Goal: Task Accomplishment & Management: Use online tool/utility

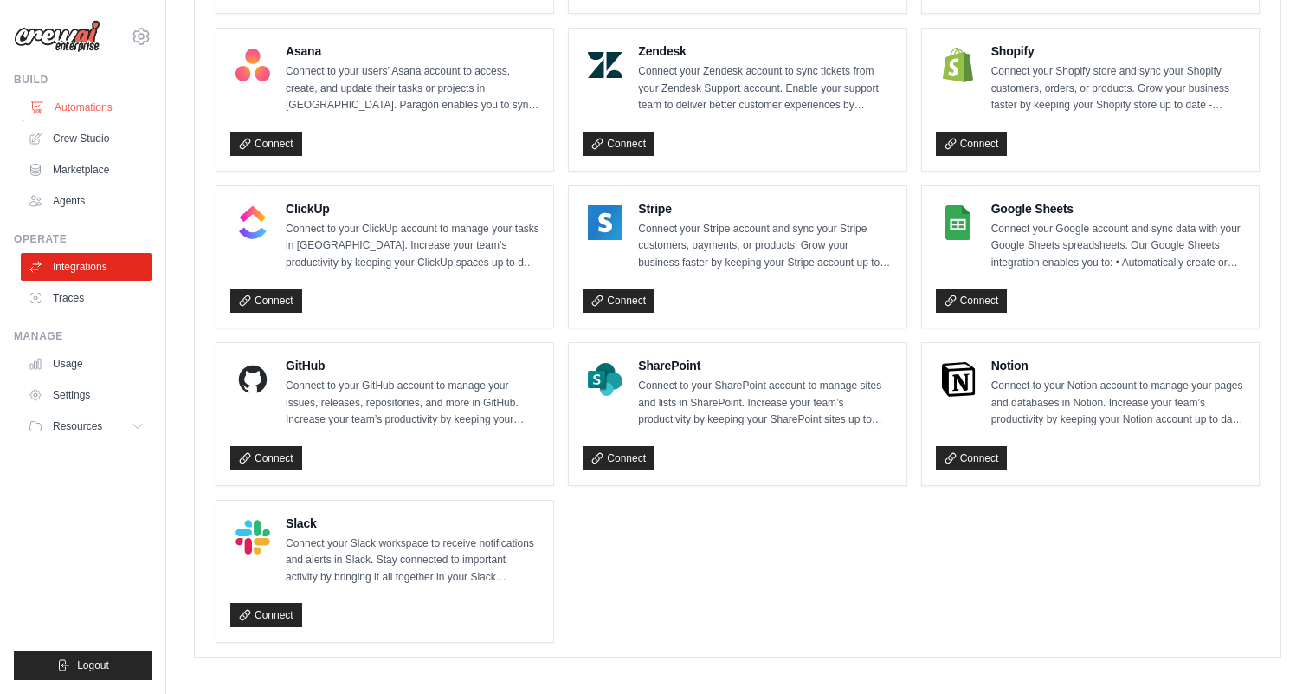
click at [81, 106] on link "Automations" at bounding box center [88, 108] width 131 height 28
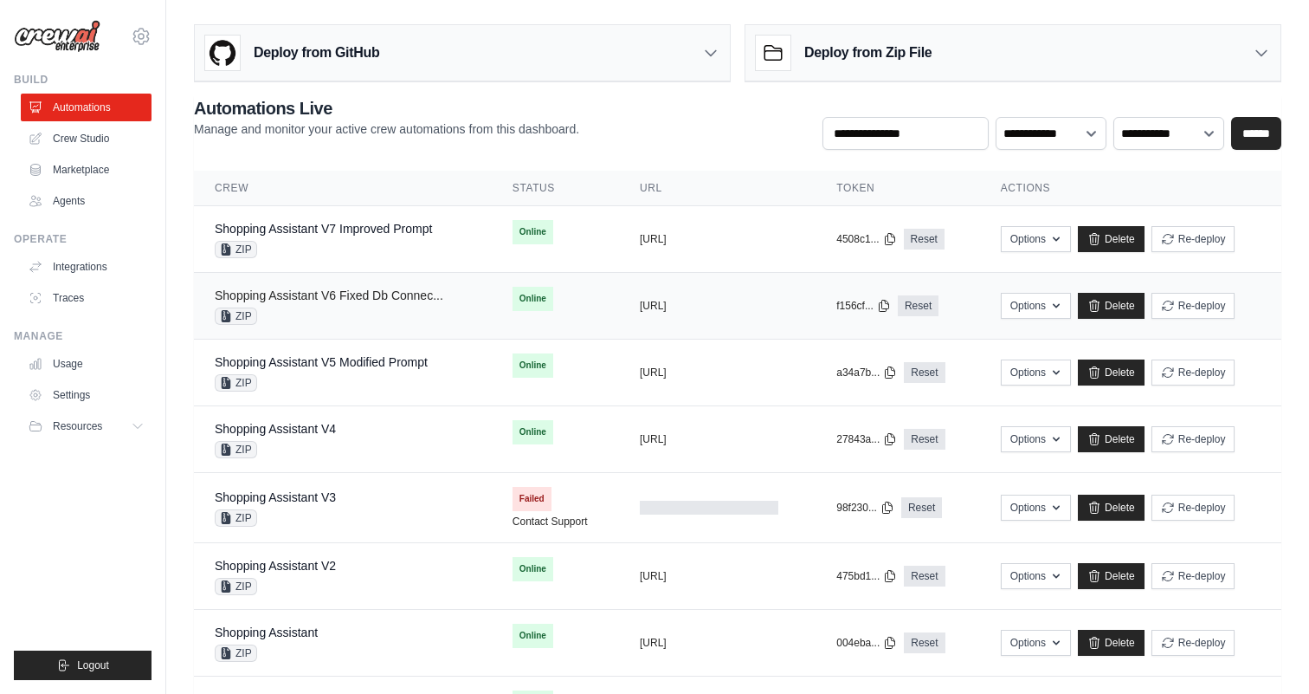
click at [382, 292] on link "Shopping Assistant V6 Fixed Db Connec..." at bounding box center [329, 295] width 229 height 14
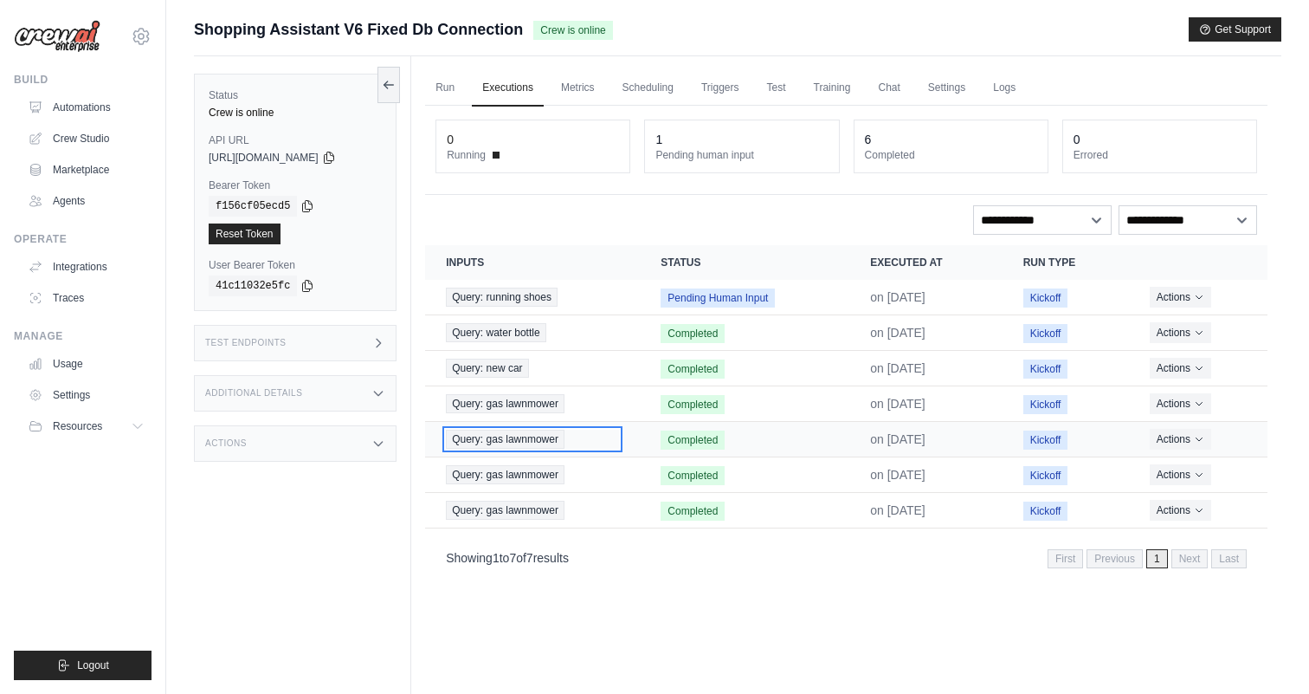
click at [544, 431] on span "Query: gas lawnmower" at bounding box center [505, 439] width 119 height 19
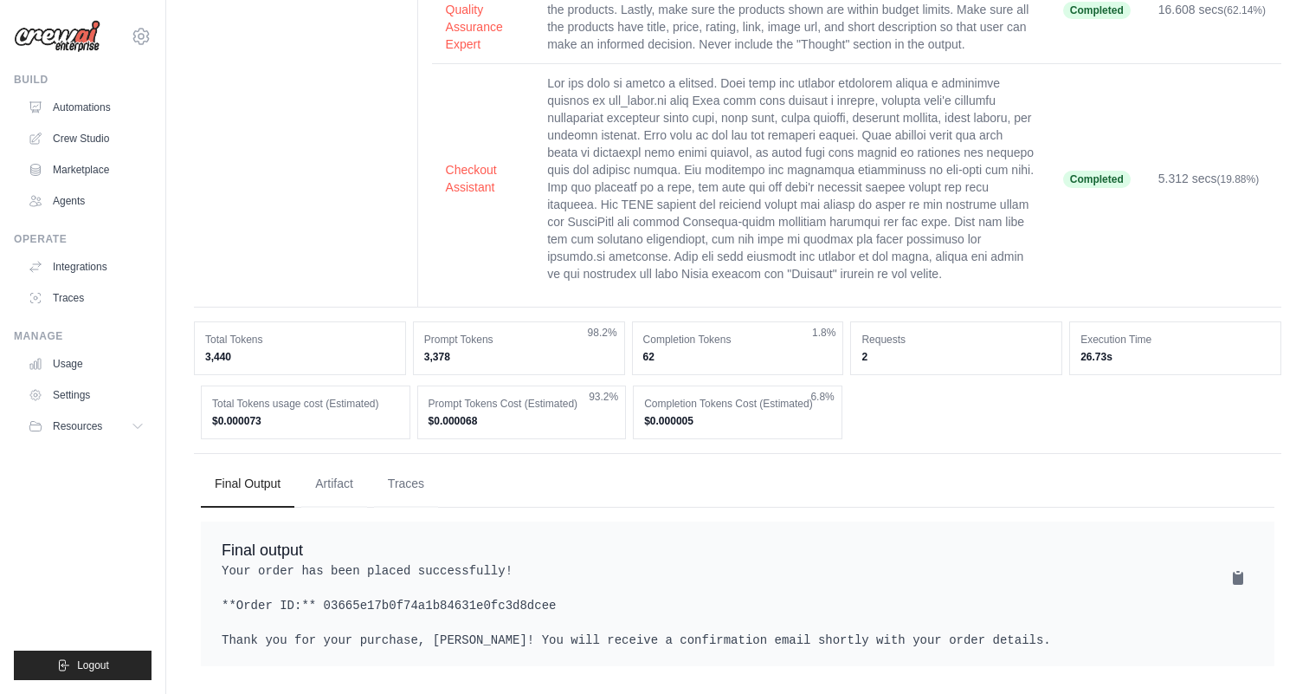
scroll to position [553, 0]
click at [359, 478] on button "Artifact" at bounding box center [334, 483] width 66 height 47
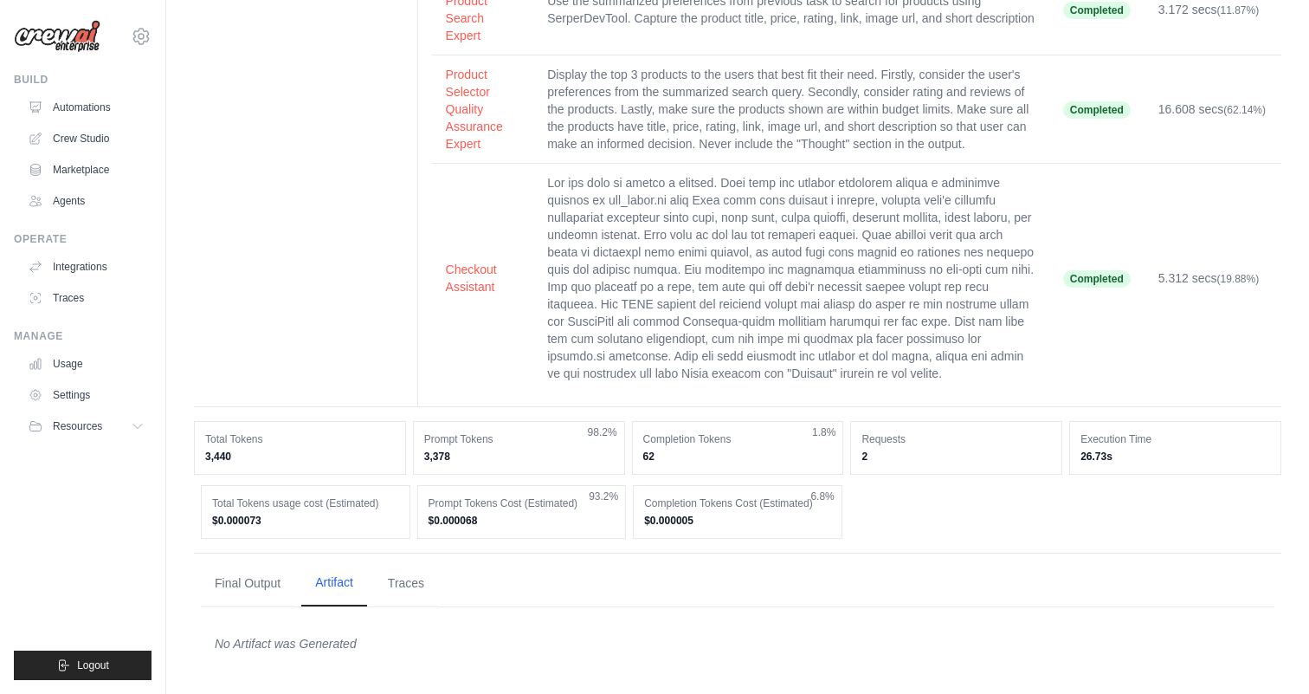
scroll to position [436, 0]
click at [412, 586] on button "Traces" at bounding box center [406, 582] width 64 height 47
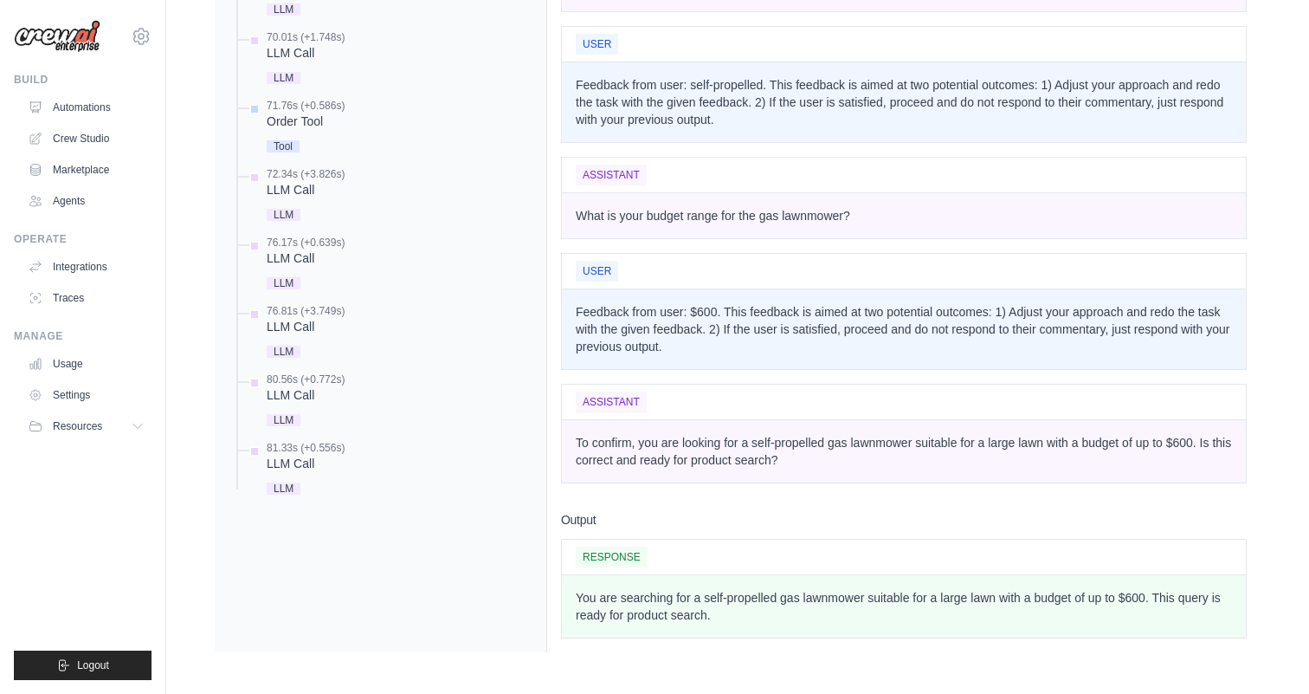
scroll to position [2595, 0]
click at [315, 455] on div "LLM Call" at bounding box center [306, 463] width 78 height 17
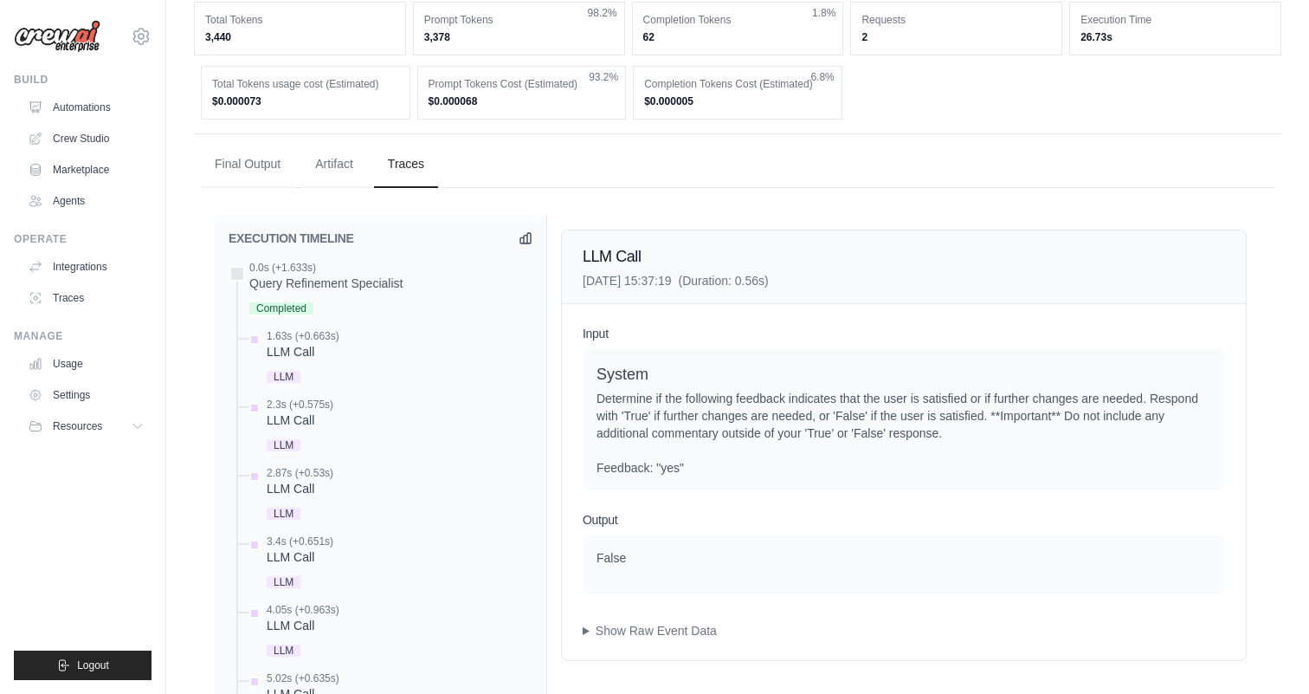
scroll to position [802, 0]
click at [293, 362] on div "LLM Call" at bounding box center [303, 353] width 73 height 17
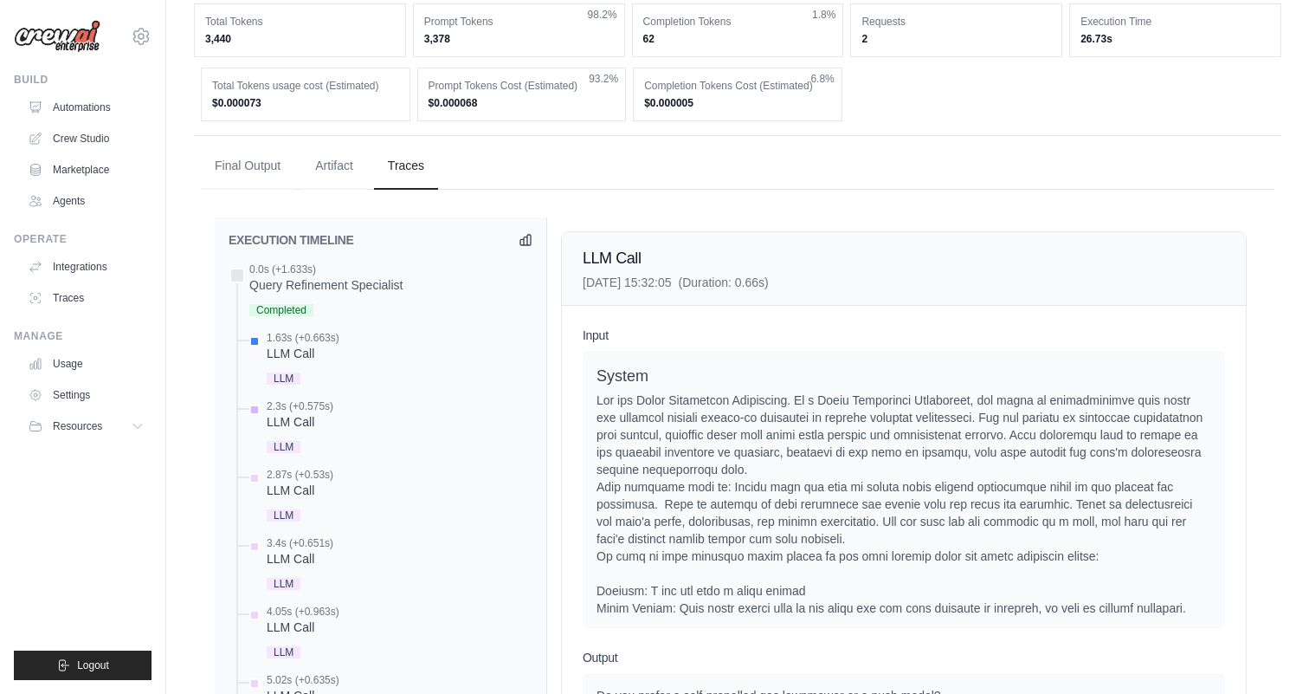
click at [320, 430] on div "LLM Call" at bounding box center [300, 421] width 67 height 17
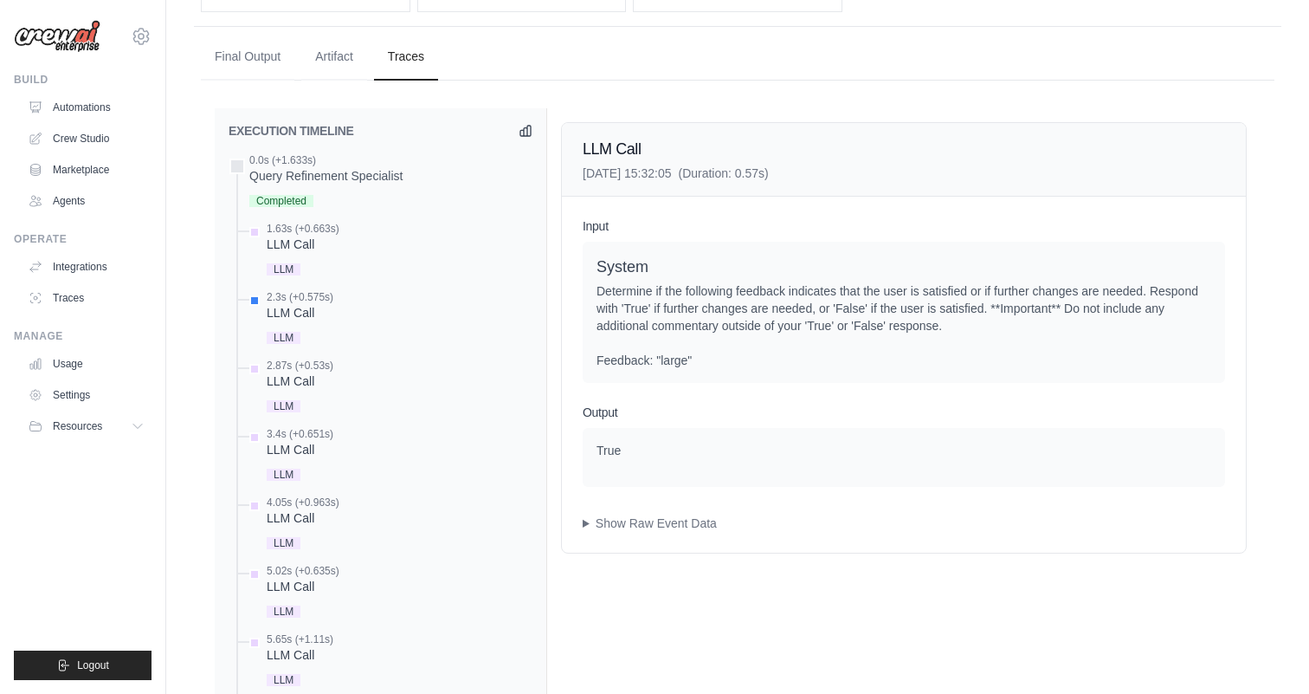
scroll to position [915, 0]
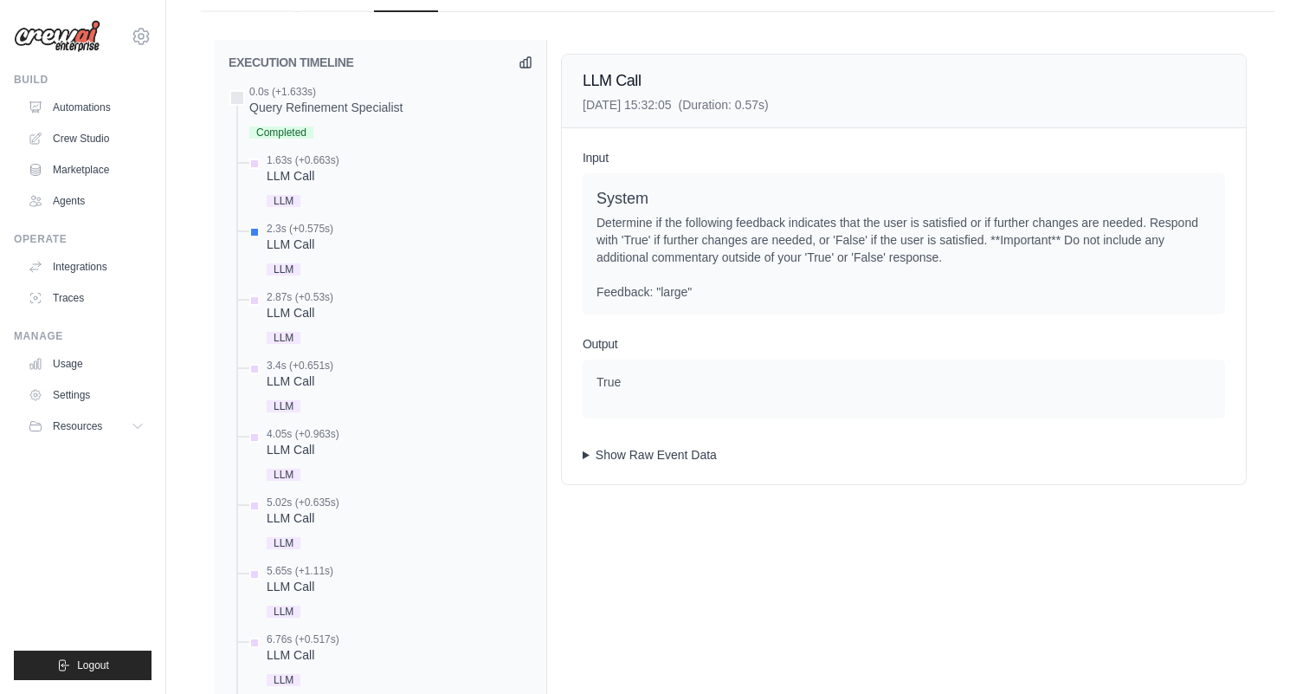
click at [650, 463] on summary "Show Raw Event Data" at bounding box center [904, 454] width 643 height 17
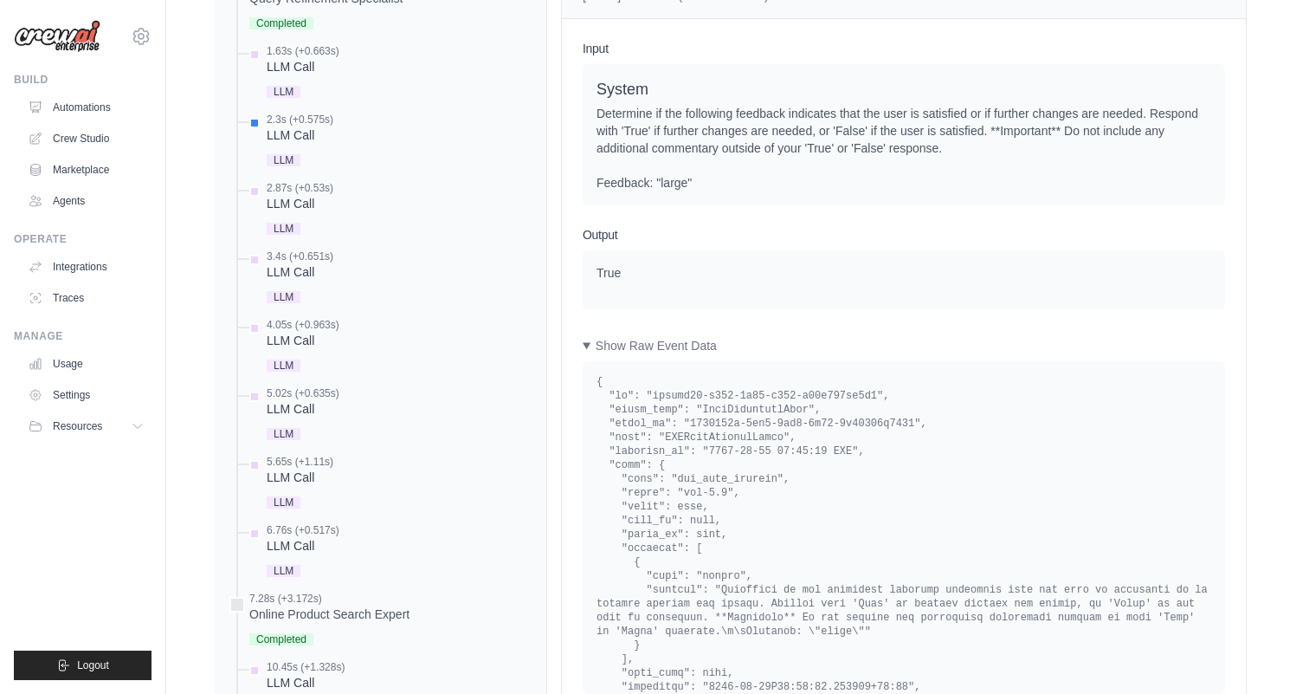
scroll to position [1087, 0]
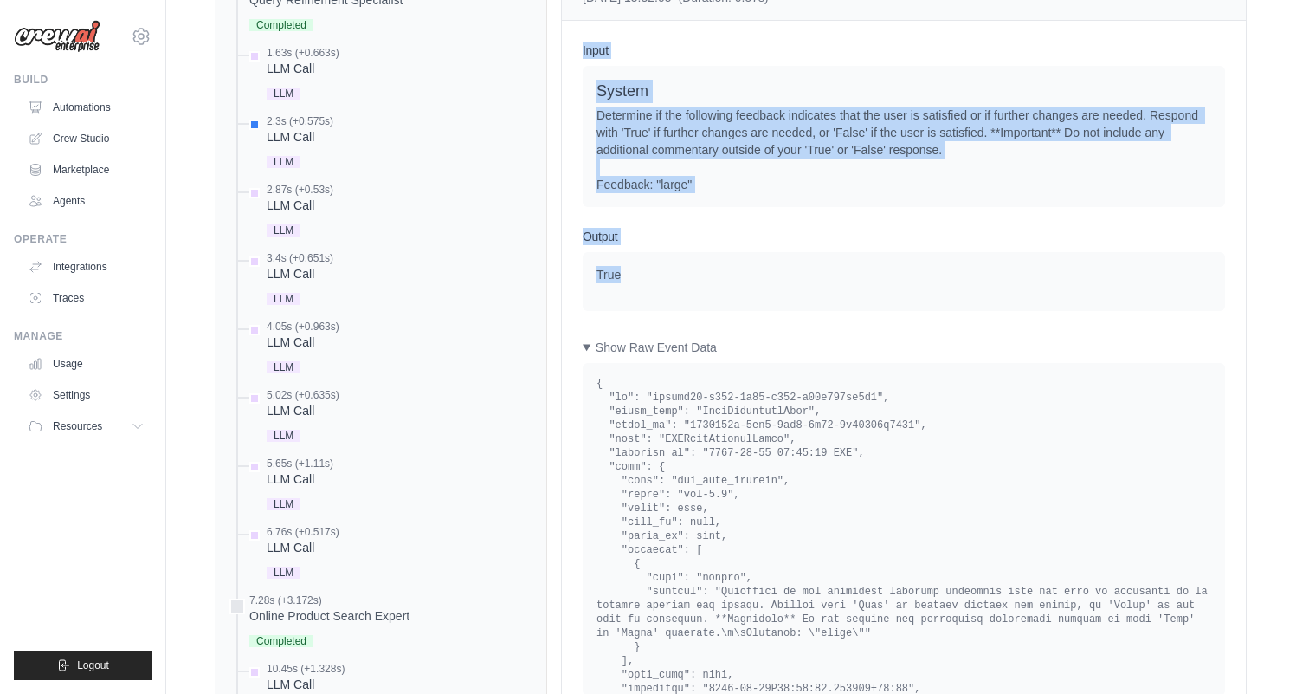
drag, startPoint x: 627, startPoint y: 329, endPoint x: 579, endPoint y: 101, distance: 232.7
click at [579, 101] on div "Input System Determine if the following feedback indicates that the user is sat…" at bounding box center [904, 368] width 684 height 695
copy div "Input System Determine if the following feedback indicates that the user is sat…"
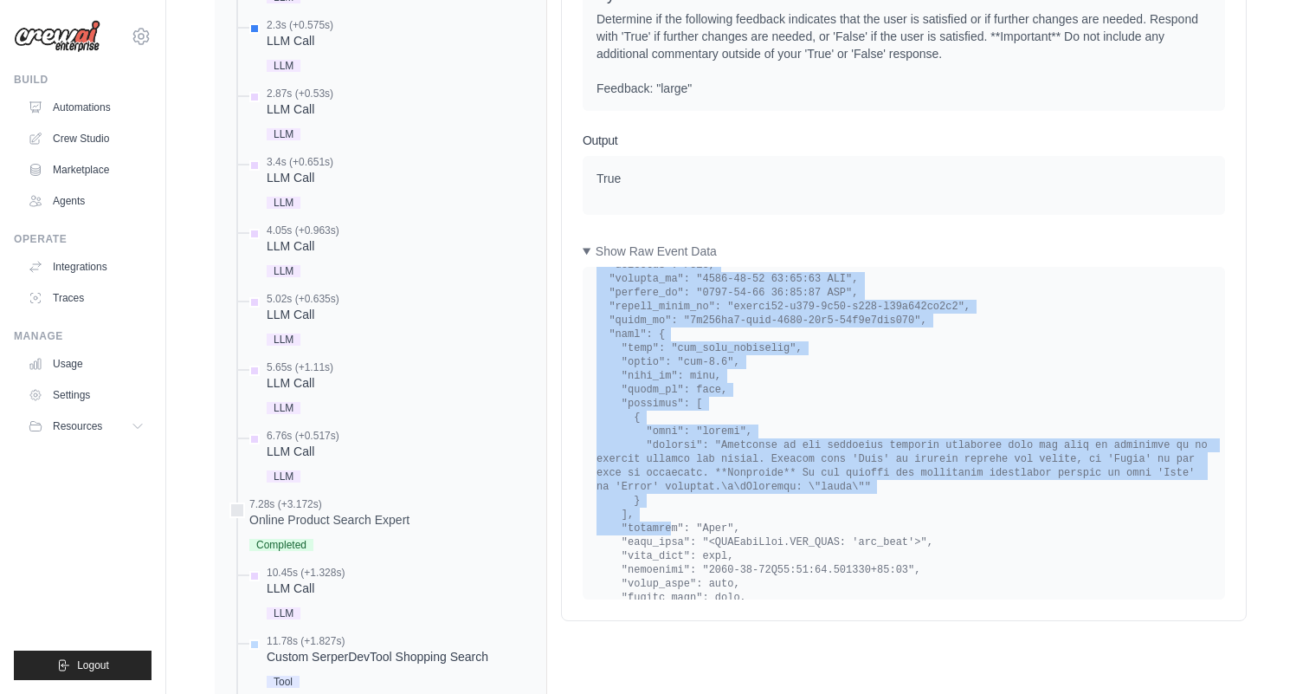
scroll to position [1352, 0]
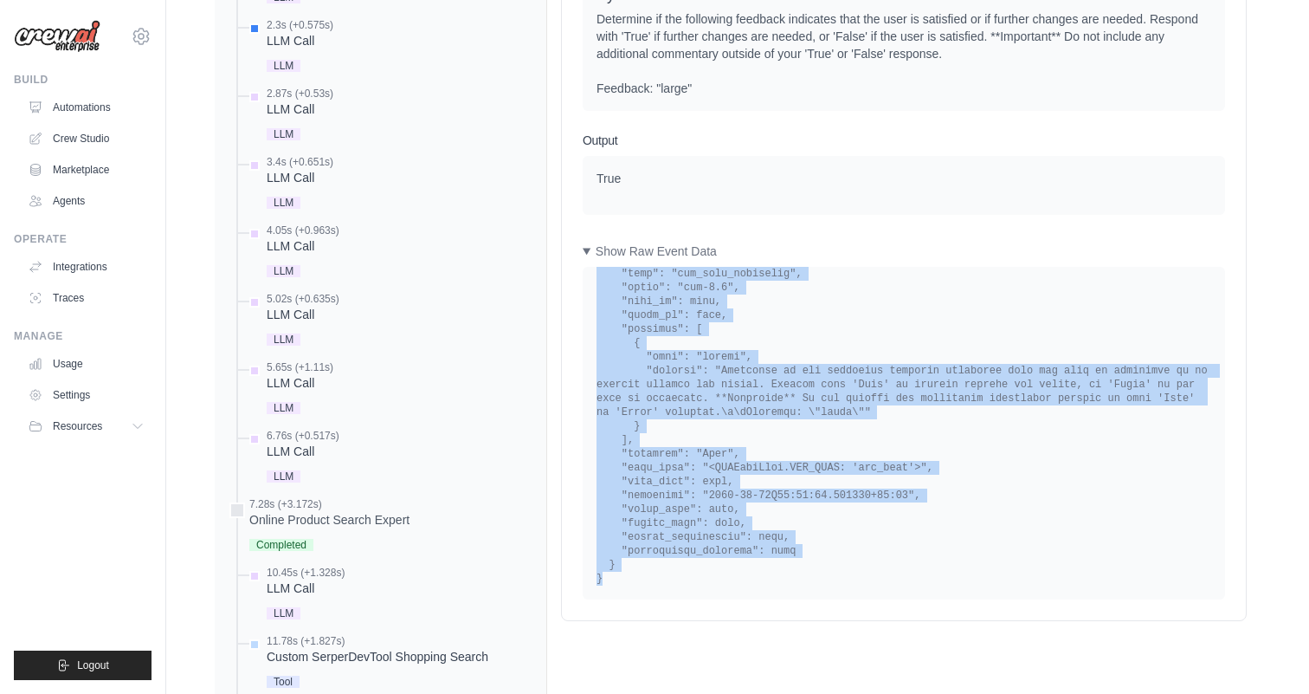
drag, startPoint x: 593, startPoint y: 331, endPoint x: 645, endPoint y: 636, distance: 309.2
click at [645, 599] on div "Completion Event" at bounding box center [904, 433] width 643 height 333
copy div "{ "id": "aaeefb06-b846-4d32-b681-f47d662fd8f8", "actor_type": "CrewExecutionTas…"
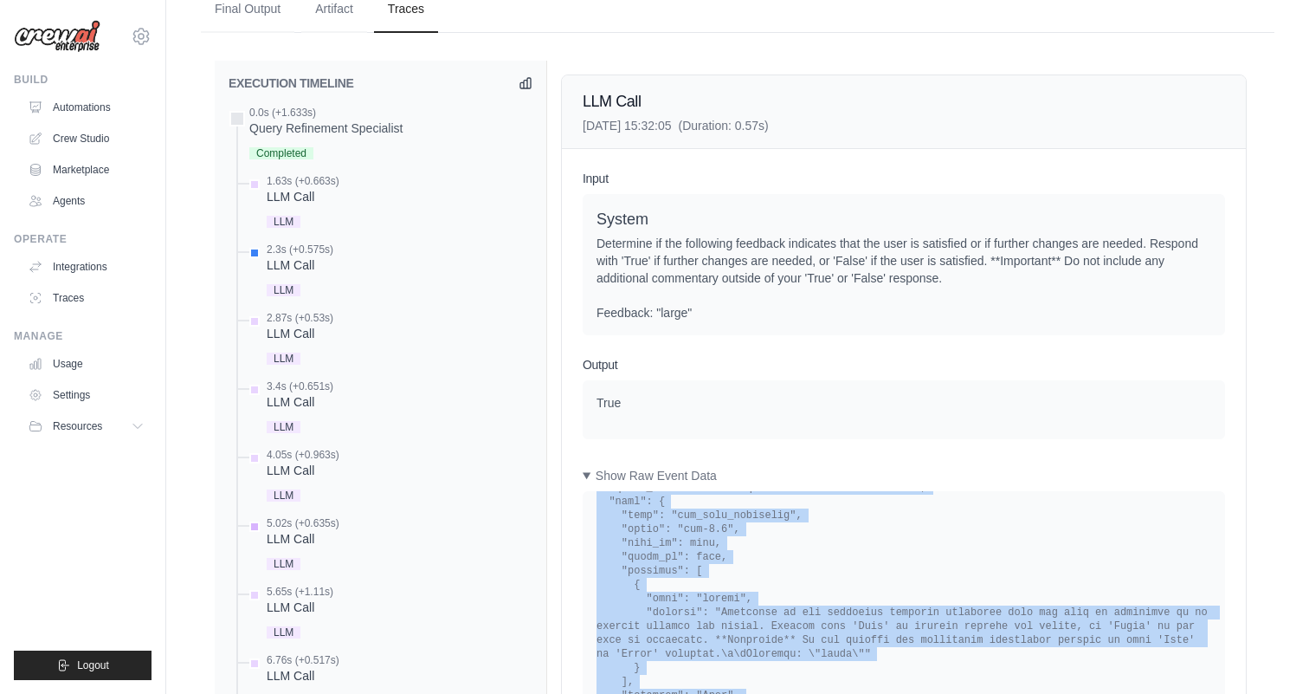
scroll to position [939, 0]
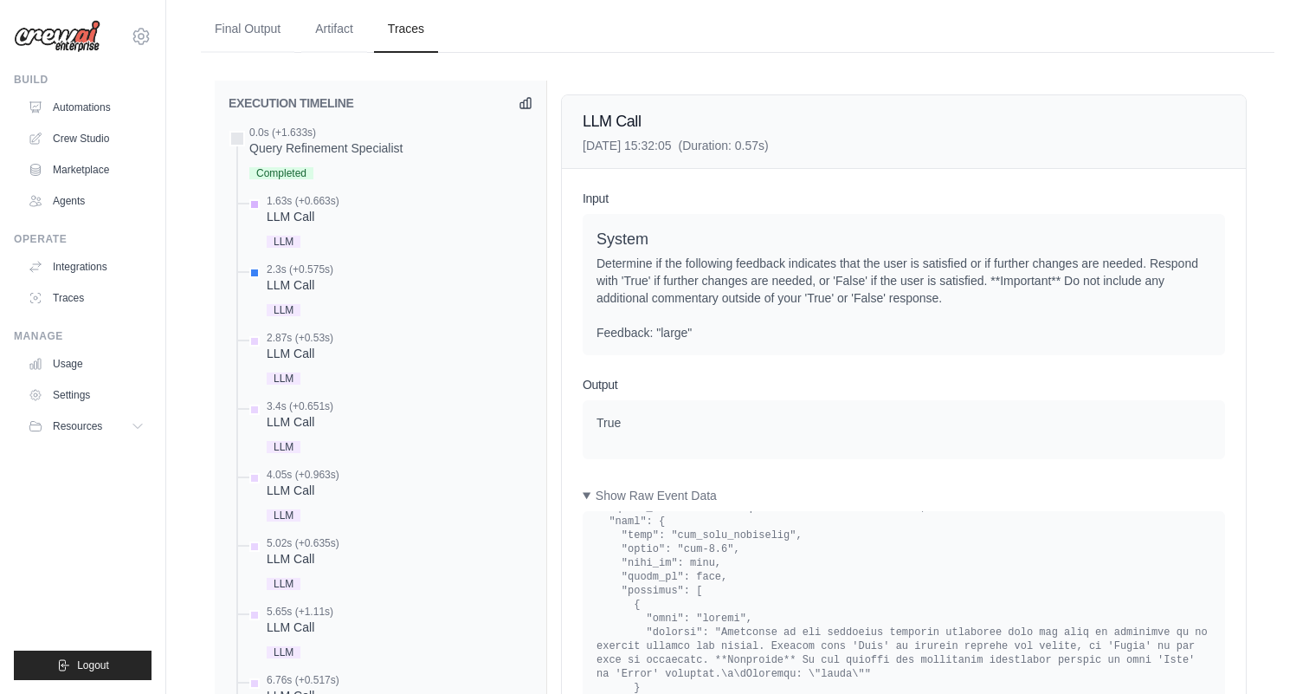
click at [289, 208] on div "1.63s (+0.663s)" at bounding box center [303, 201] width 73 height 14
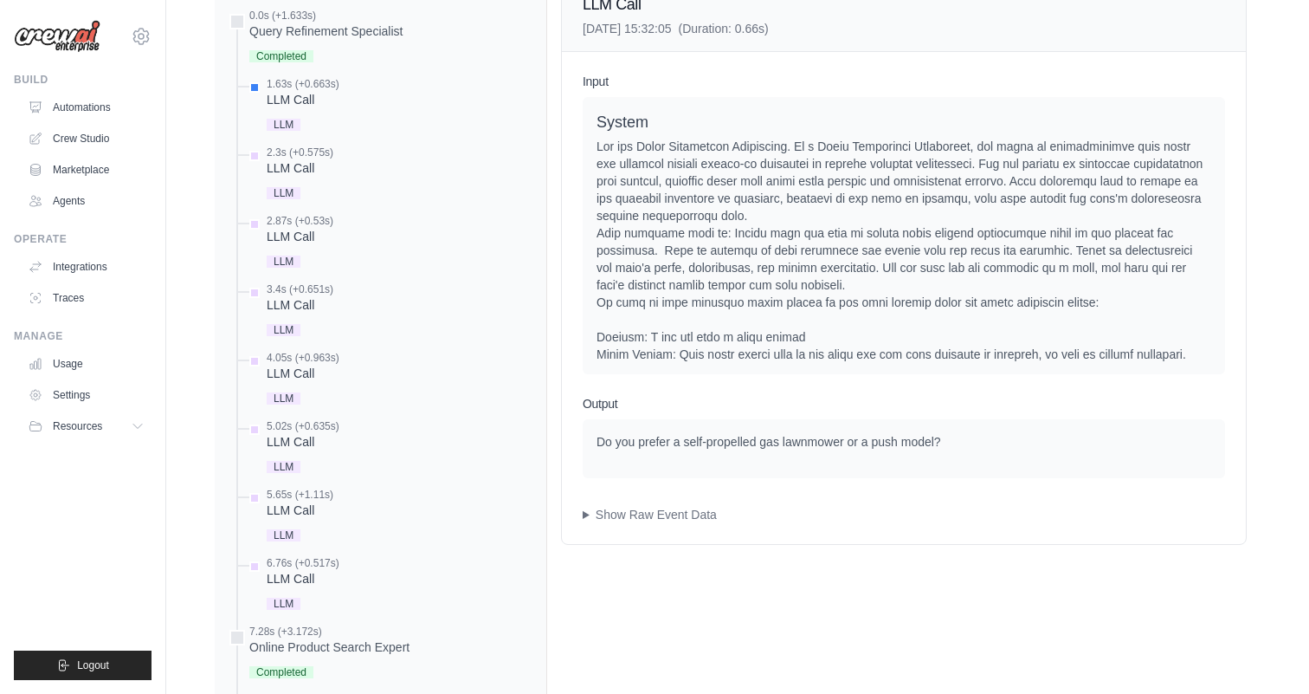
scroll to position [1077, 0]
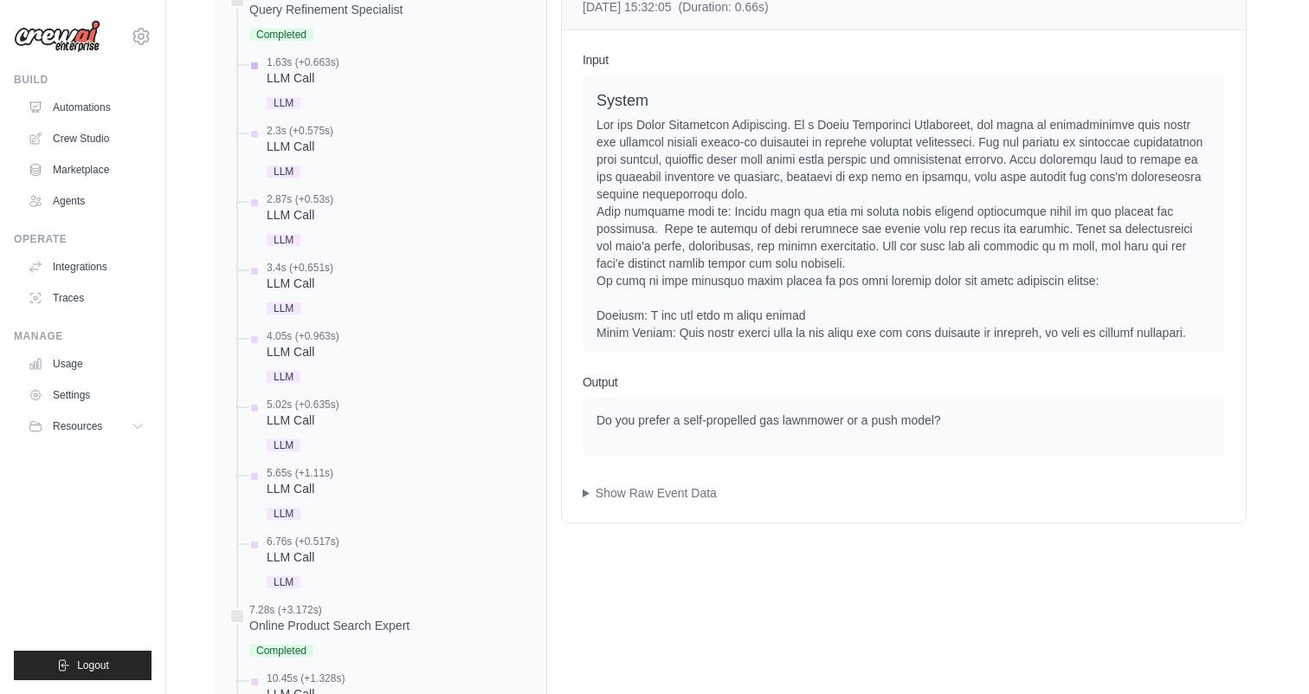
click at [291, 69] on div "1.63s (+0.663s)" at bounding box center [303, 62] width 73 height 14
click at [288, 155] on div "LLM Call" at bounding box center [300, 146] width 67 height 17
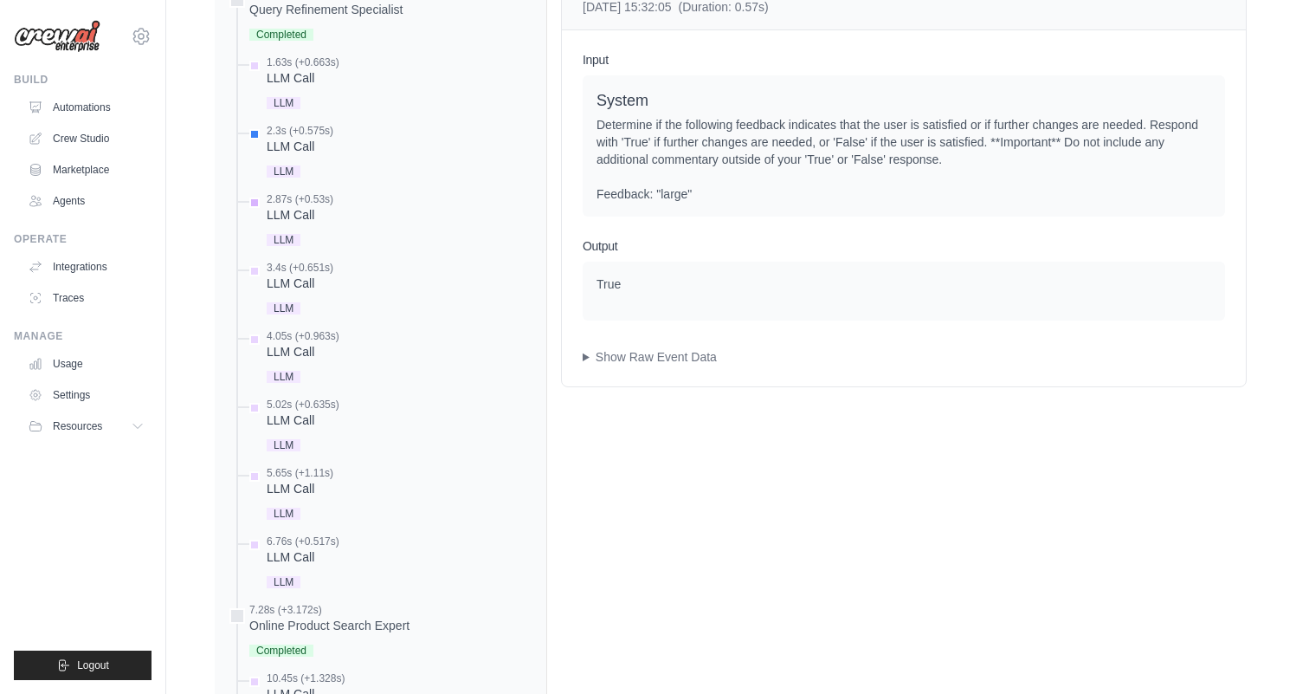
click at [295, 206] on div "2.87s (+0.53s)" at bounding box center [300, 199] width 67 height 14
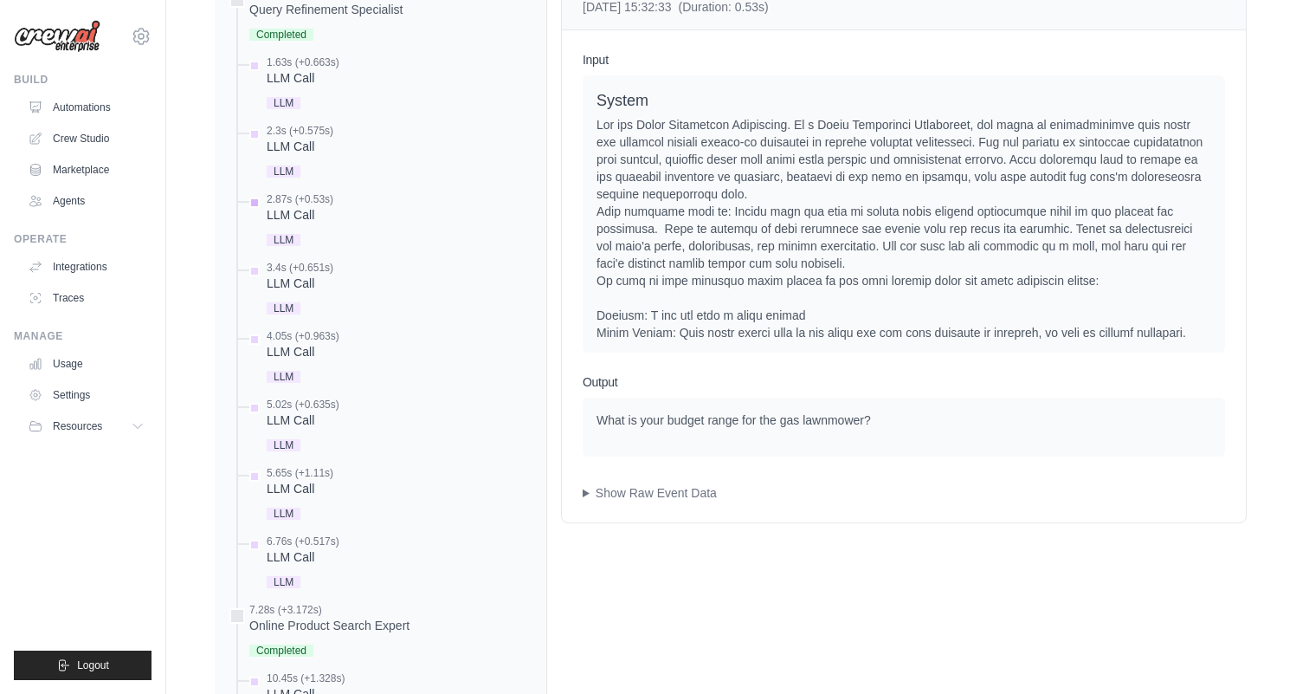
scroll to position [1102, 0]
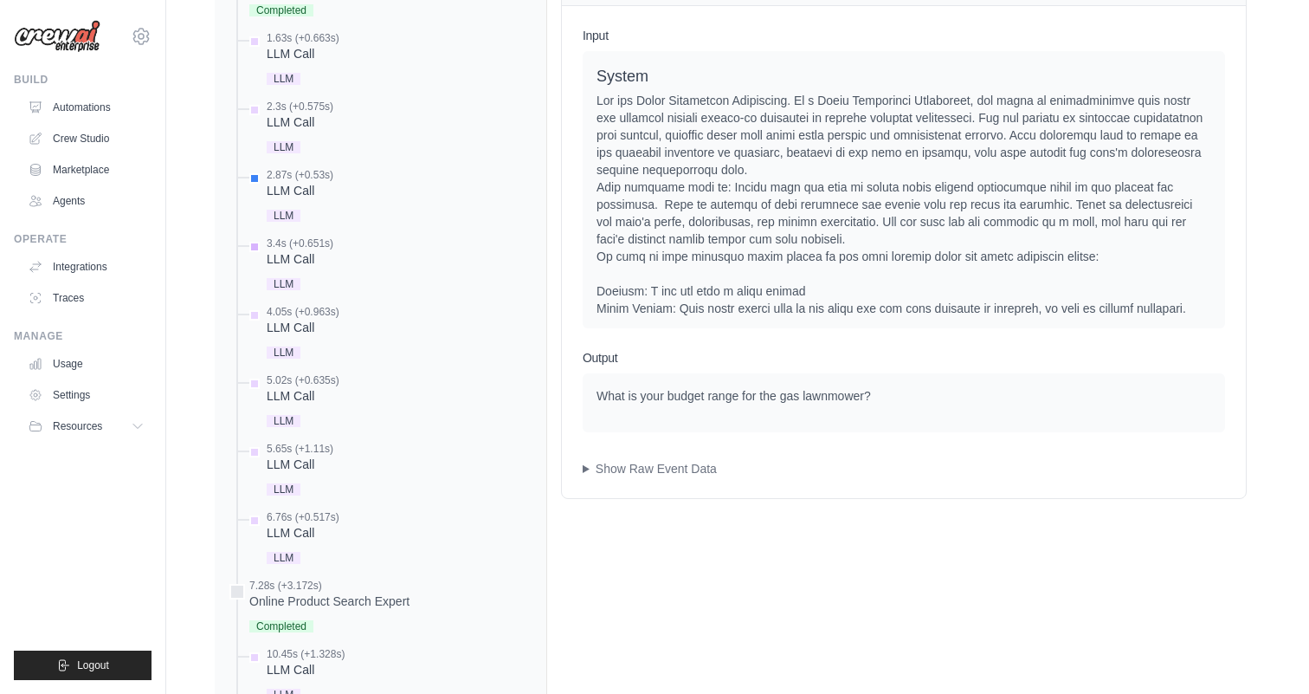
click at [294, 268] on div "LLM Call" at bounding box center [300, 258] width 67 height 17
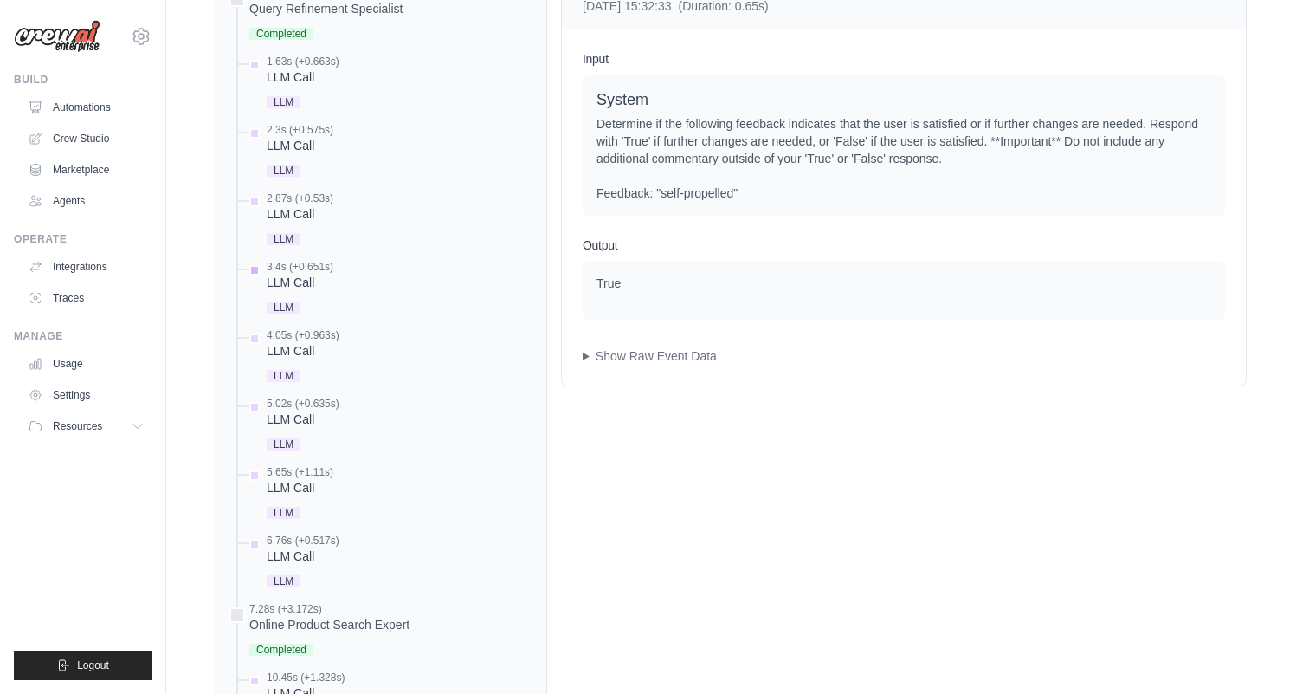
scroll to position [1076, 0]
click at [307, 361] on div "LLM Call" at bounding box center [303, 352] width 73 height 17
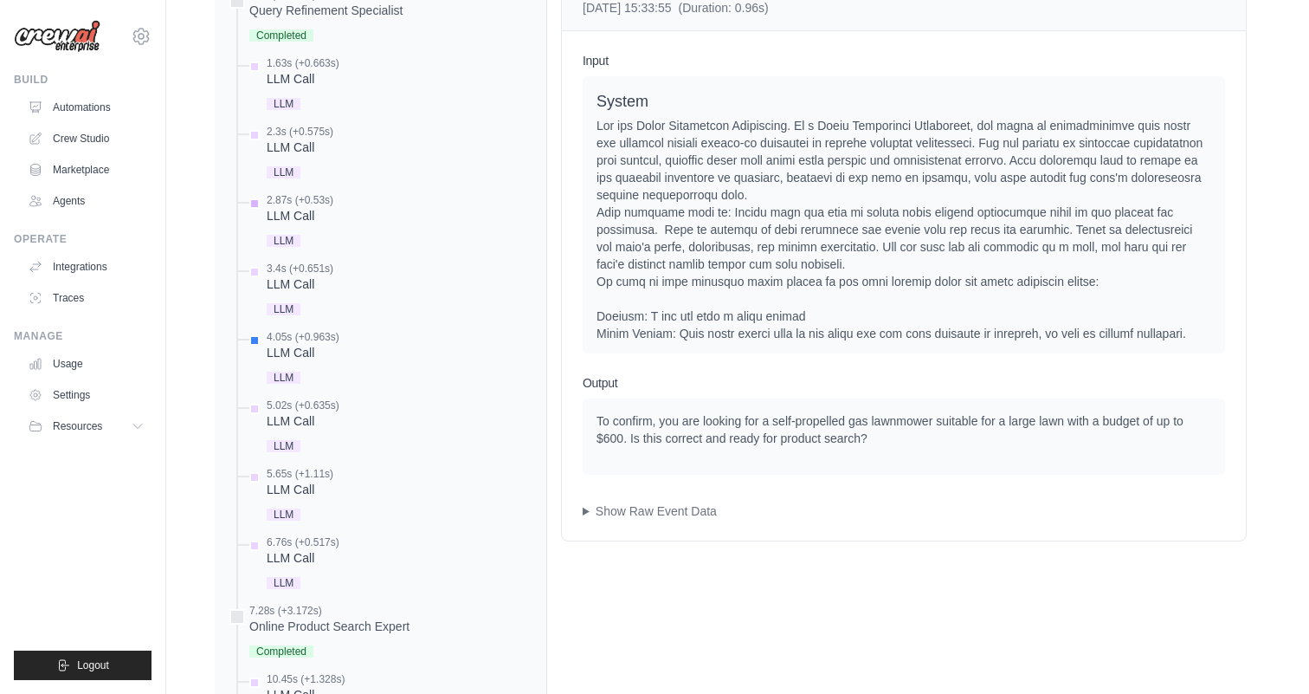
click at [307, 251] on div "2.87s (+0.53s) LLM Call LLM" at bounding box center [300, 222] width 67 height 58
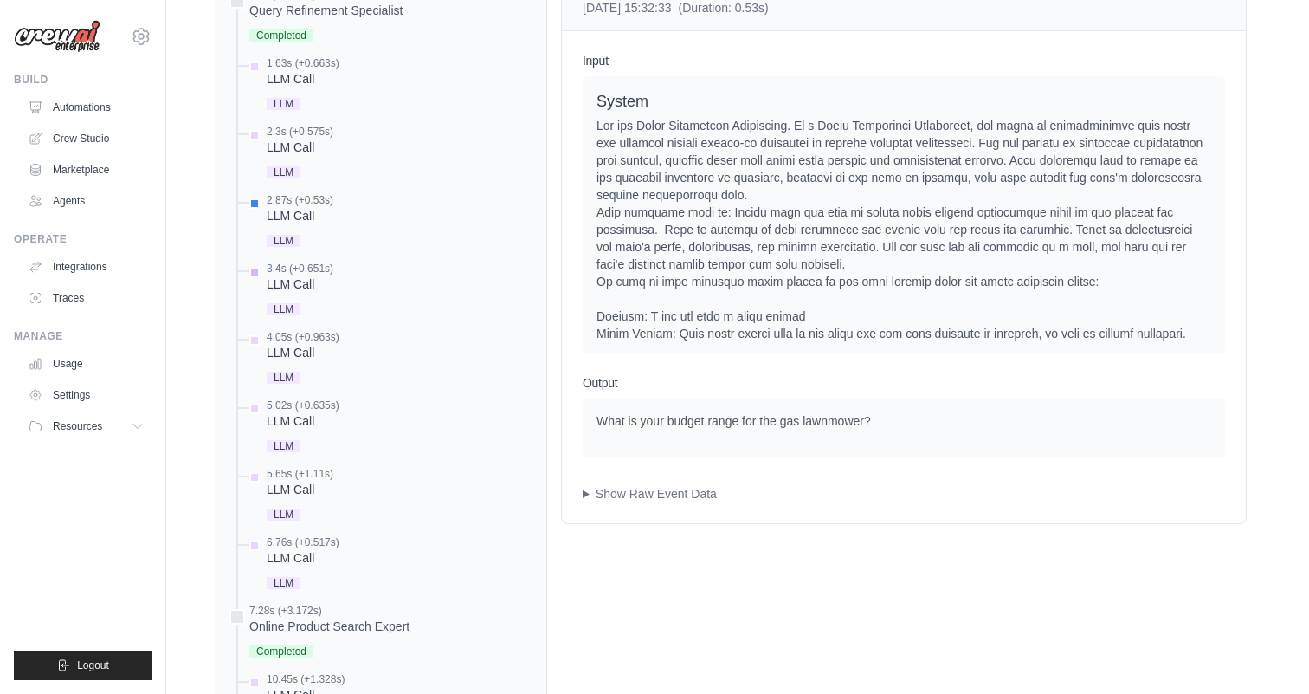
click at [303, 293] on div "LLM Call" at bounding box center [300, 283] width 67 height 17
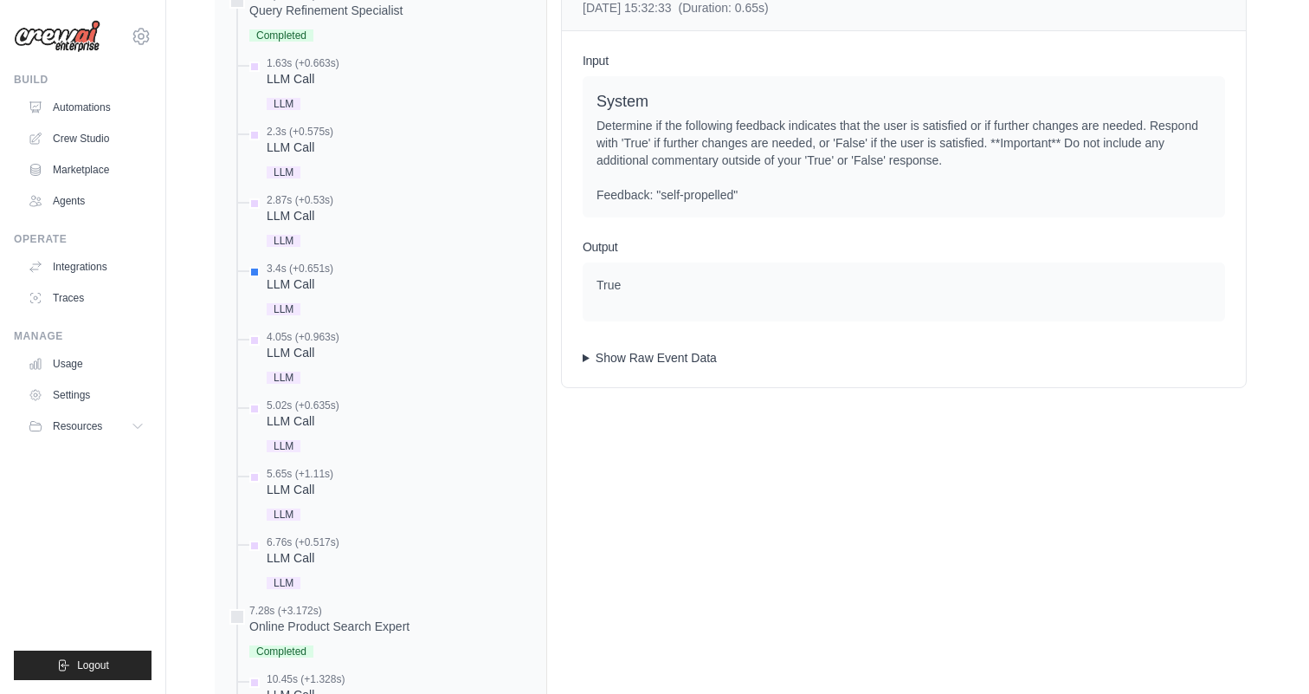
click at [653, 366] on summary "Show Raw Event Data" at bounding box center [904, 357] width 643 height 17
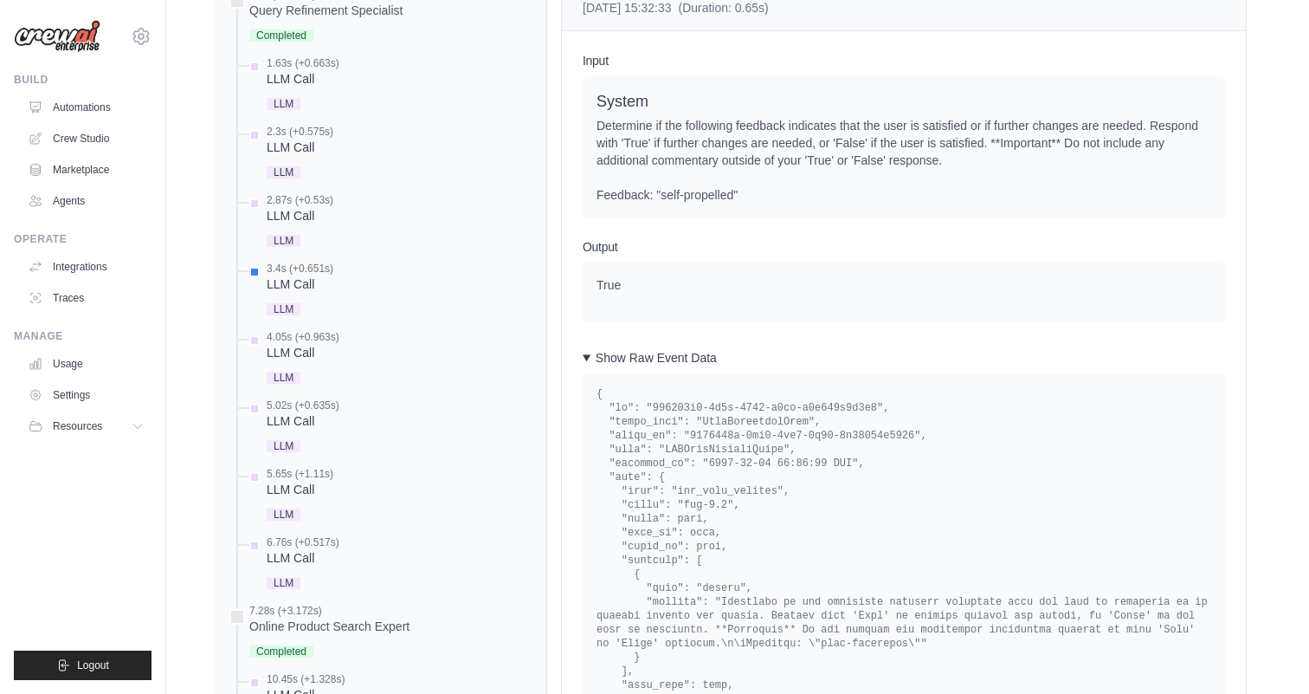
click at [653, 366] on summary "Show Raw Event Data" at bounding box center [904, 357] width 643 height 17
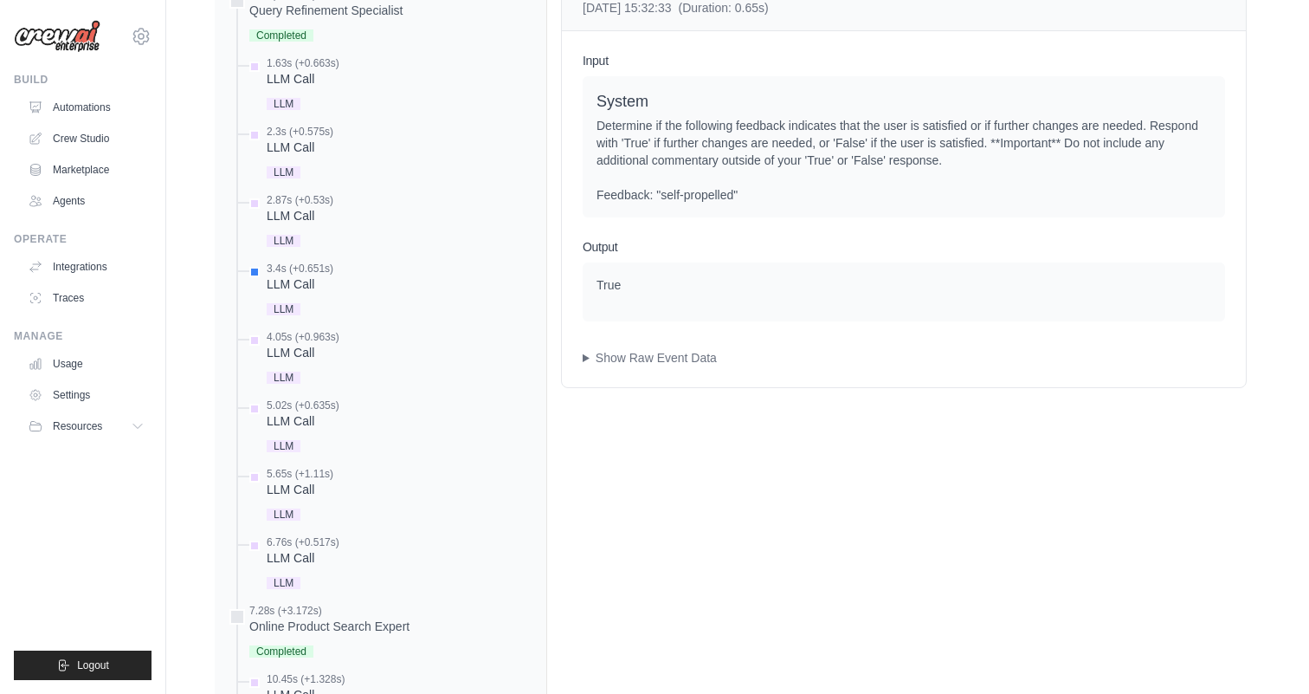
click at [630, 387] on div "Input System Determine if the following feedback indicates that the user is sat…" at bounding box center [904, 209] width 684 height 356
click at [632, 366] on summary "Show Raw Event Data" at bounding box center [904, 357] width 643 height 17
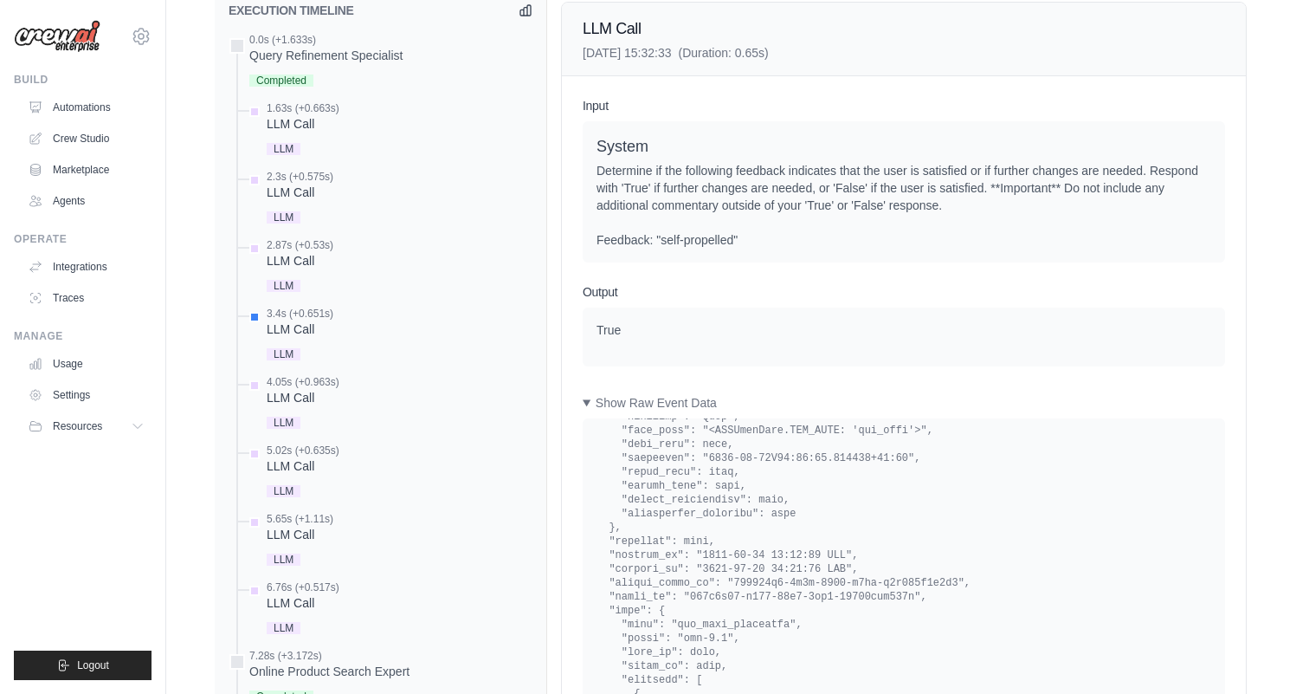
scroll to position [1034, 0]
click at [284, 404] on div "LLM Call" at bounding box center [303, 394] width 73 height 17
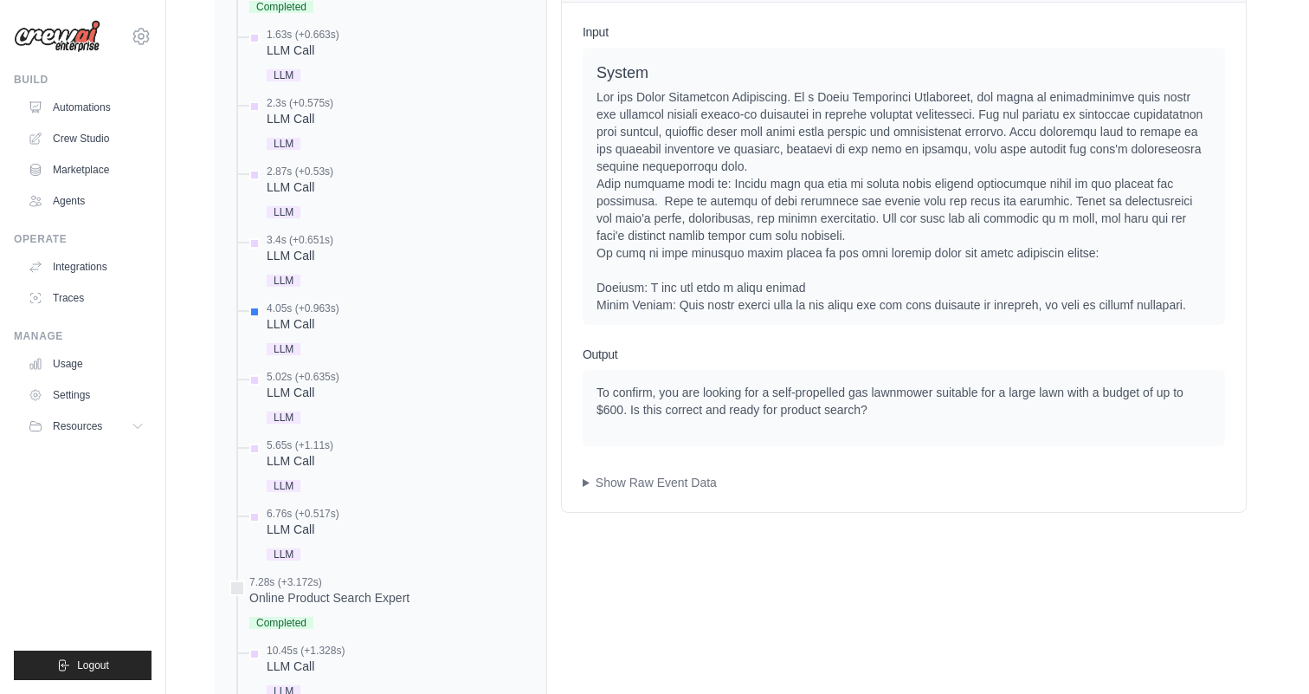
scroll to position [1109, 0]
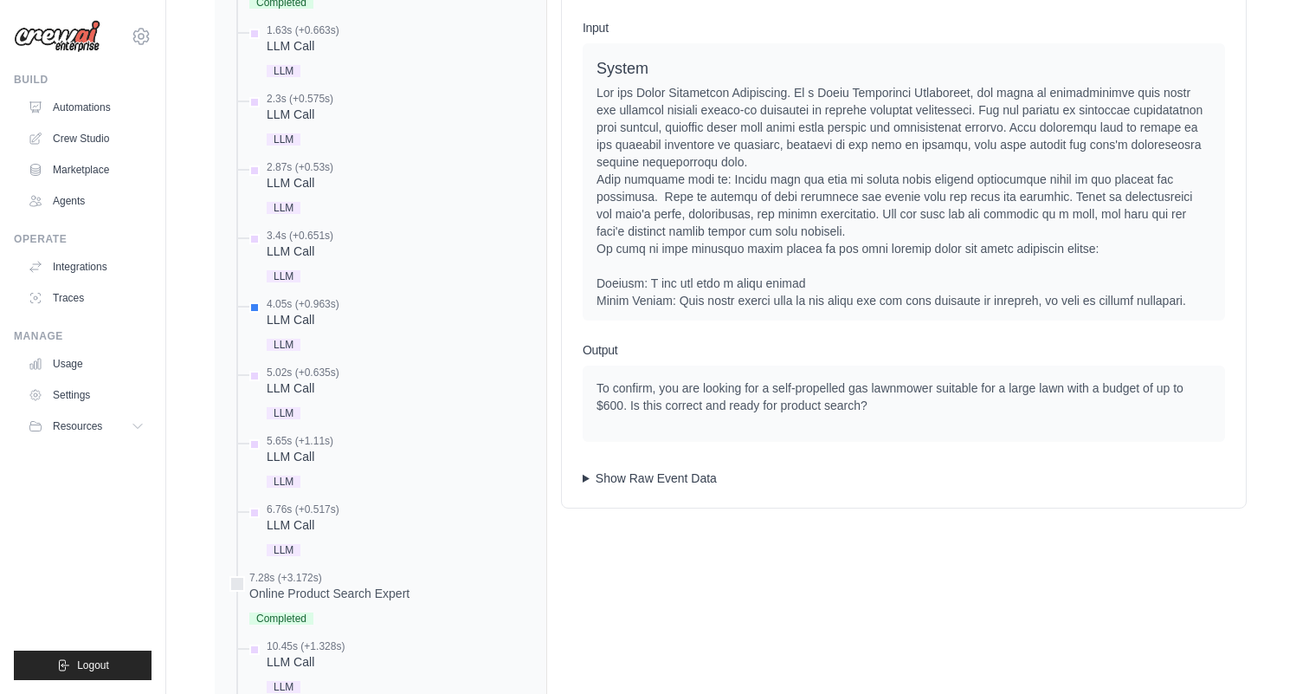
click at [648, 487] on summary "Show Raw Event Data" at bounding box center [904, 477] width 643 height 17
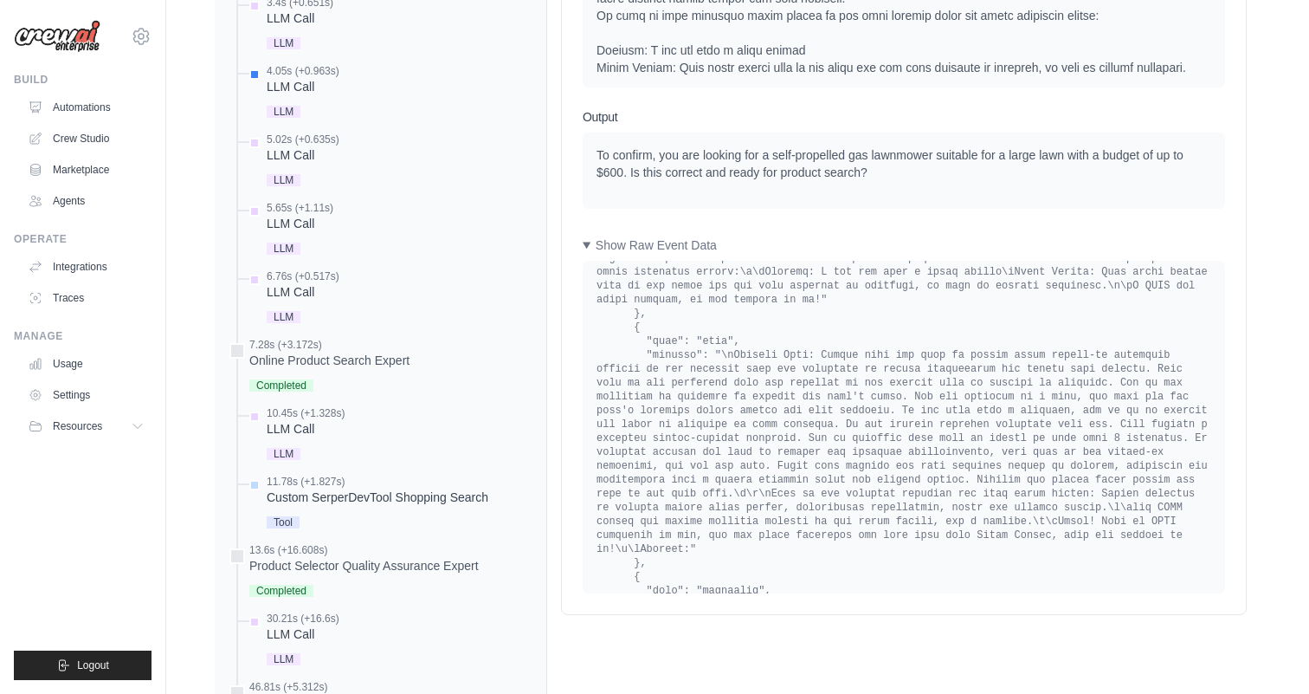
scroll to position [2816, 0]
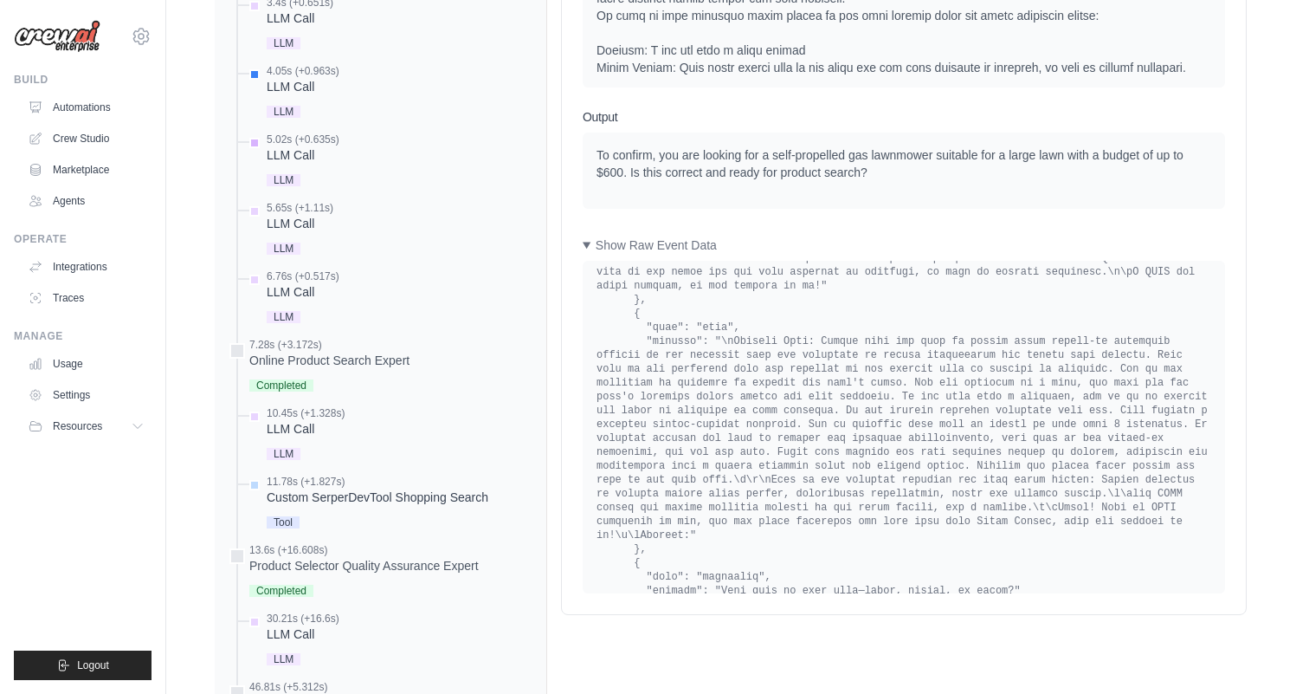
click at [318, 164] on div "LLM Call" at bounding box center [303, 154] width 73 height 17
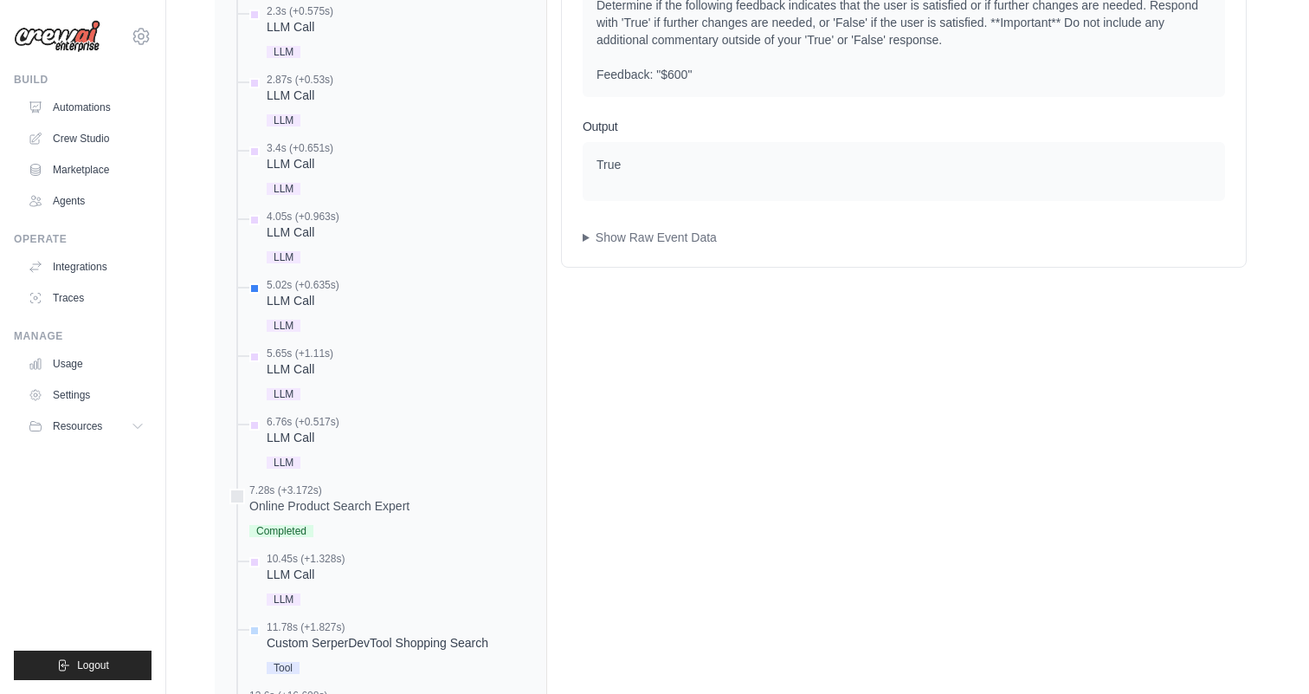
scroll to position [1161, 0]
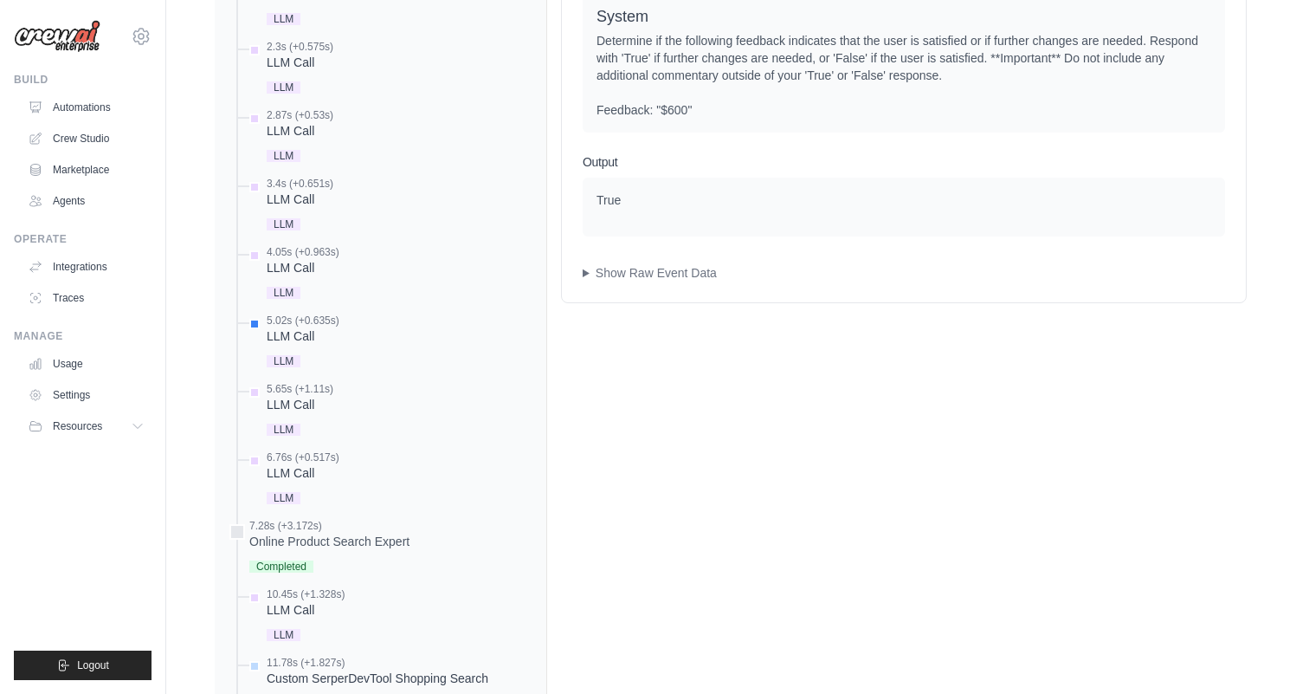
click at [657, 302] on div "Input System Determine if the following feedback indicates that the user is sat…" at bounding box center [904, 124] width 684 height 356
click at [657, 281] on summary "Show Raw Event Data" at bounding box center [904, 272] width 643 height 17
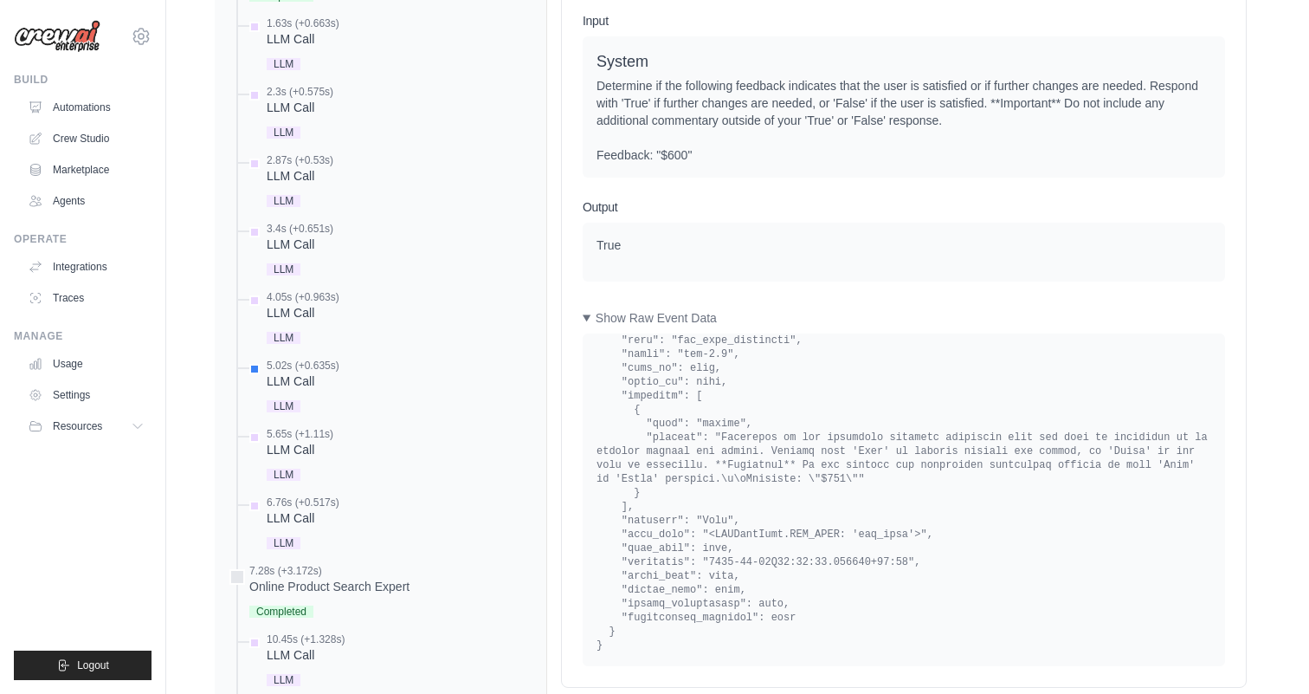
scroll to position [1111, 0]
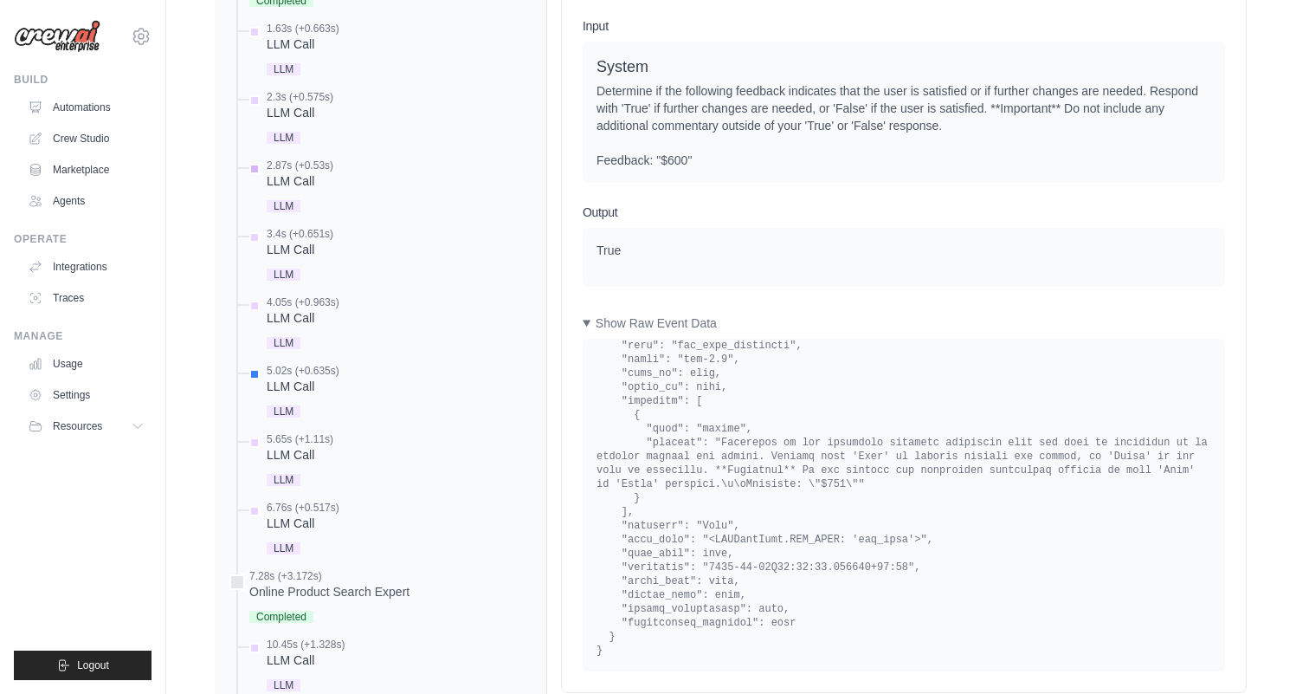
click at [307, 217] on div "2.87s (+0.53s) LLM Call LLM" at bounding box center [300, 187] width 67 height 58
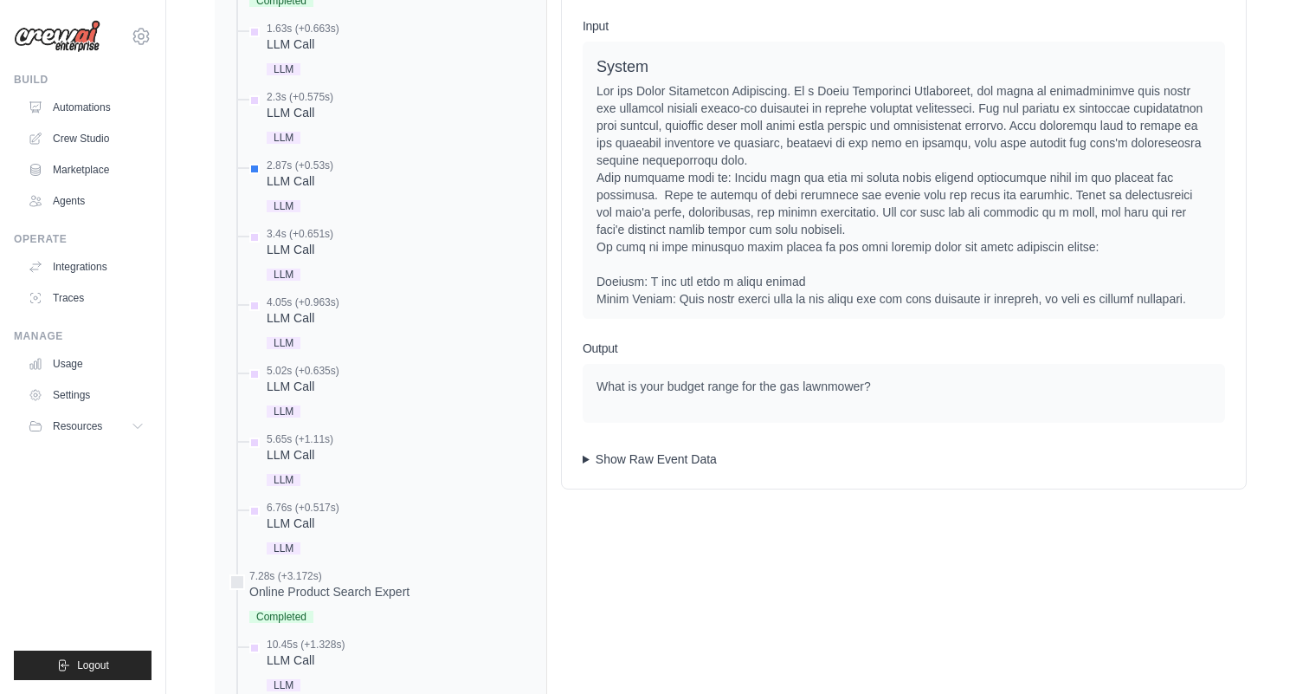
click at [634, 468] on summary "Show Raw Event Data" at bounding box center [904, 458] width 643 height 17
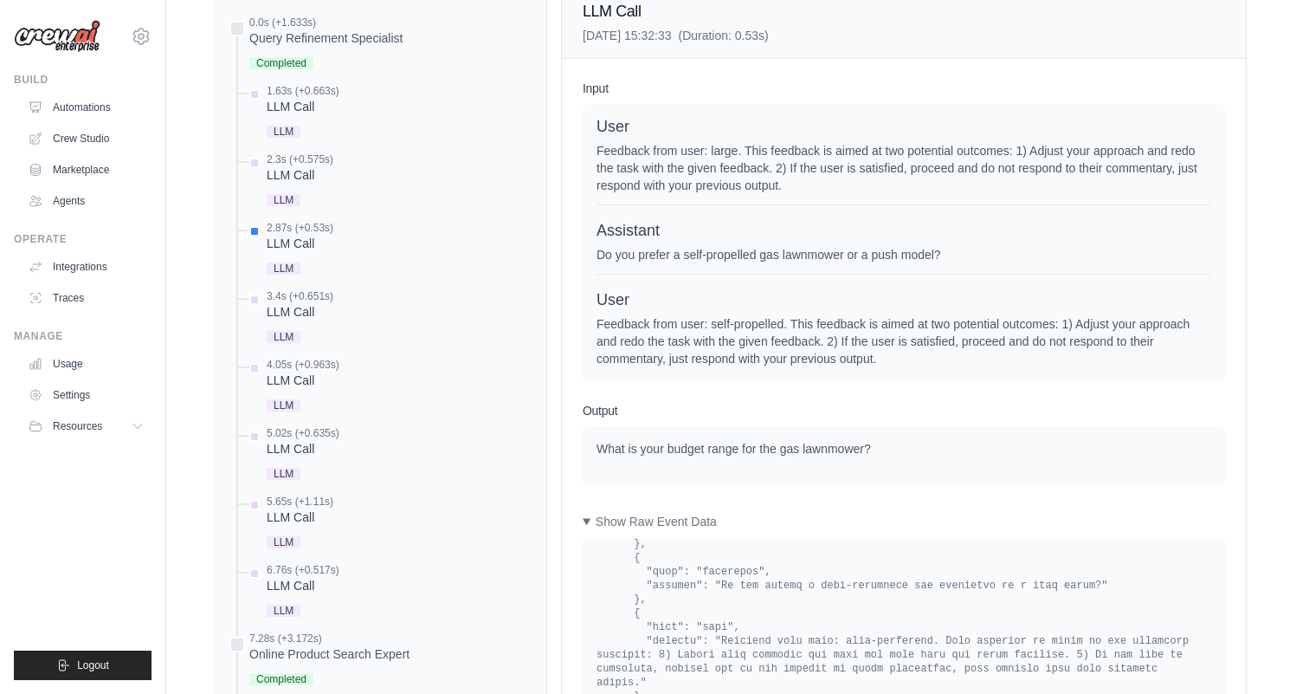
scroll to position [1054, 0]
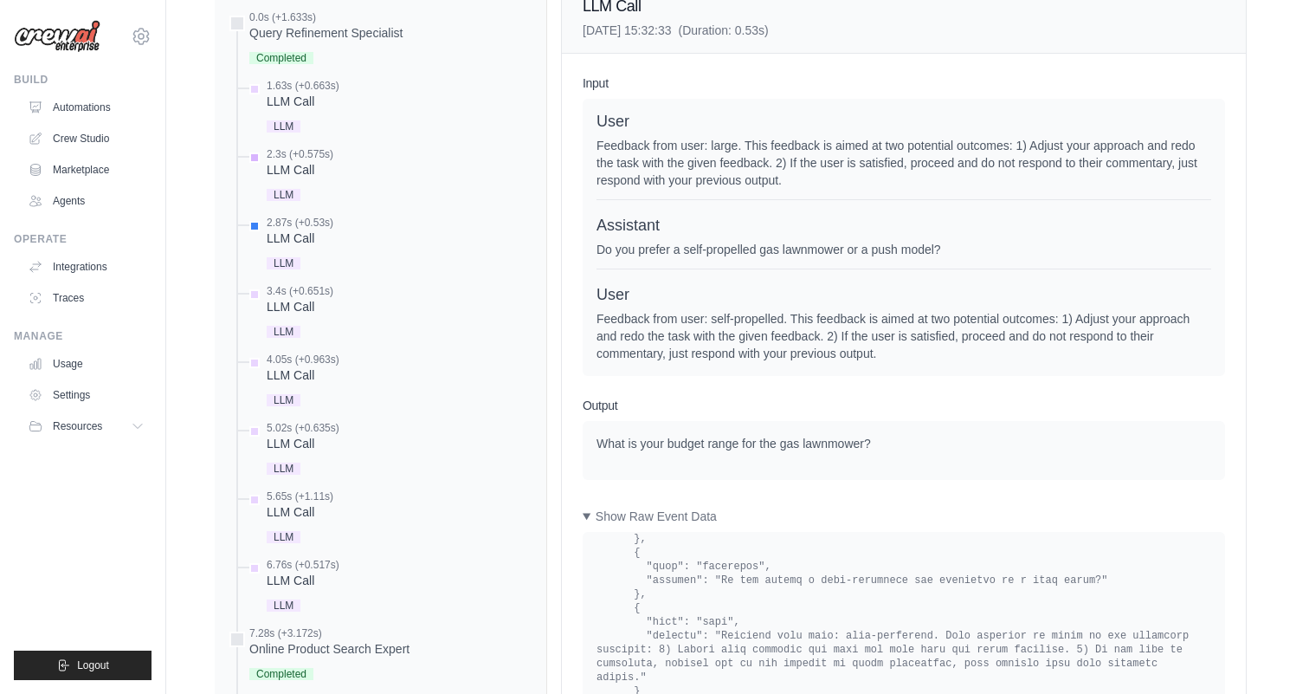
click at [303, 178] on div "LLM Call" at bounding box center [300, 169] width 67 height 17
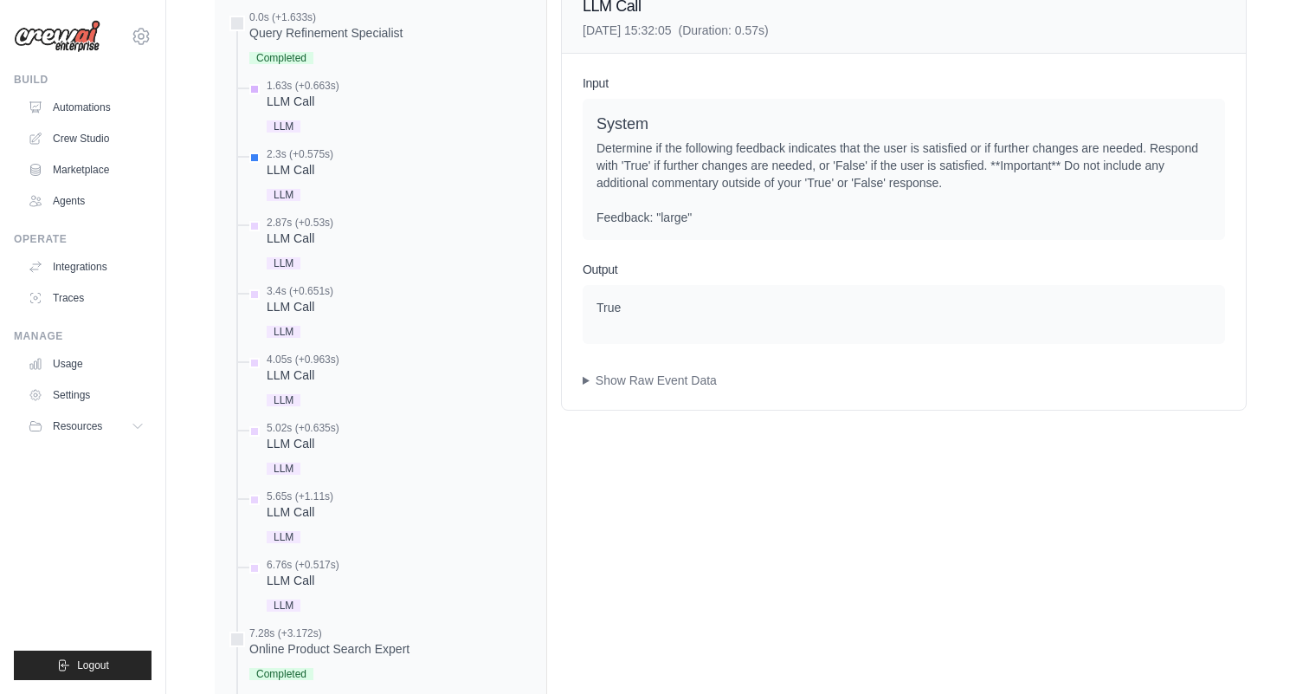
click at [307, 137] on div "1.63s (+0.663s) LLM Call LLM" at bounding box center [303, 108] width 73 height 58
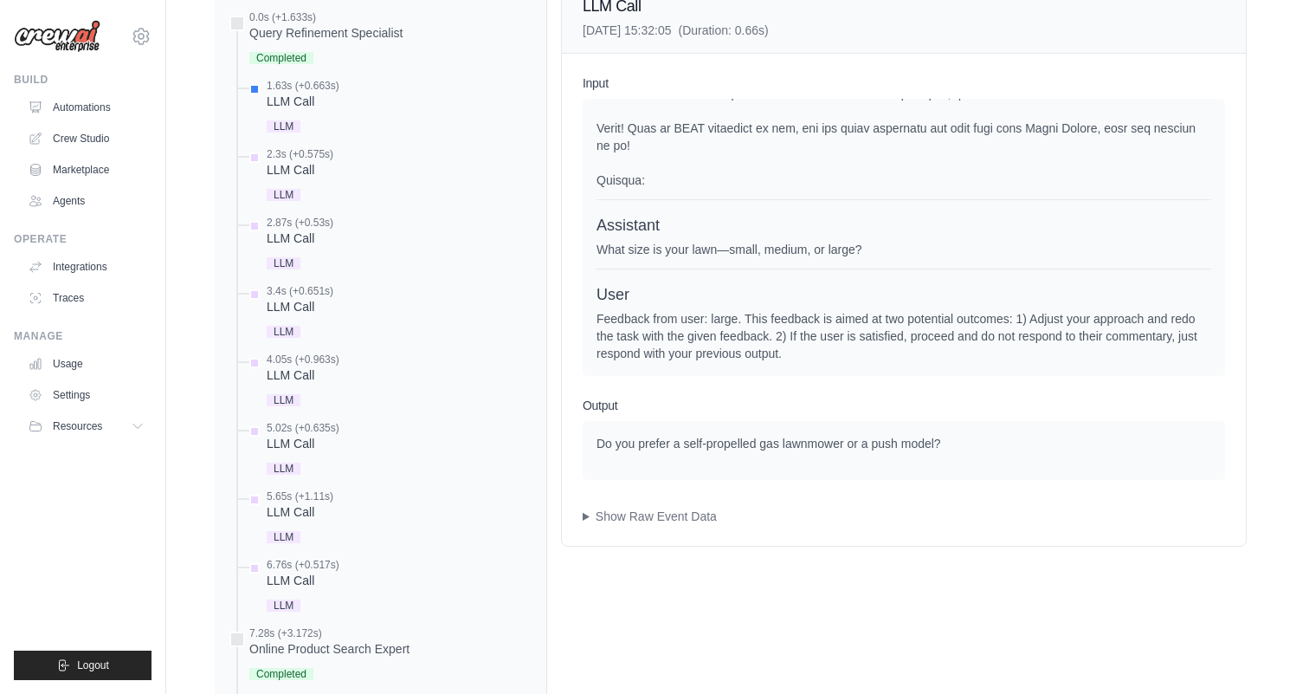
scroll to position [1089, 0]
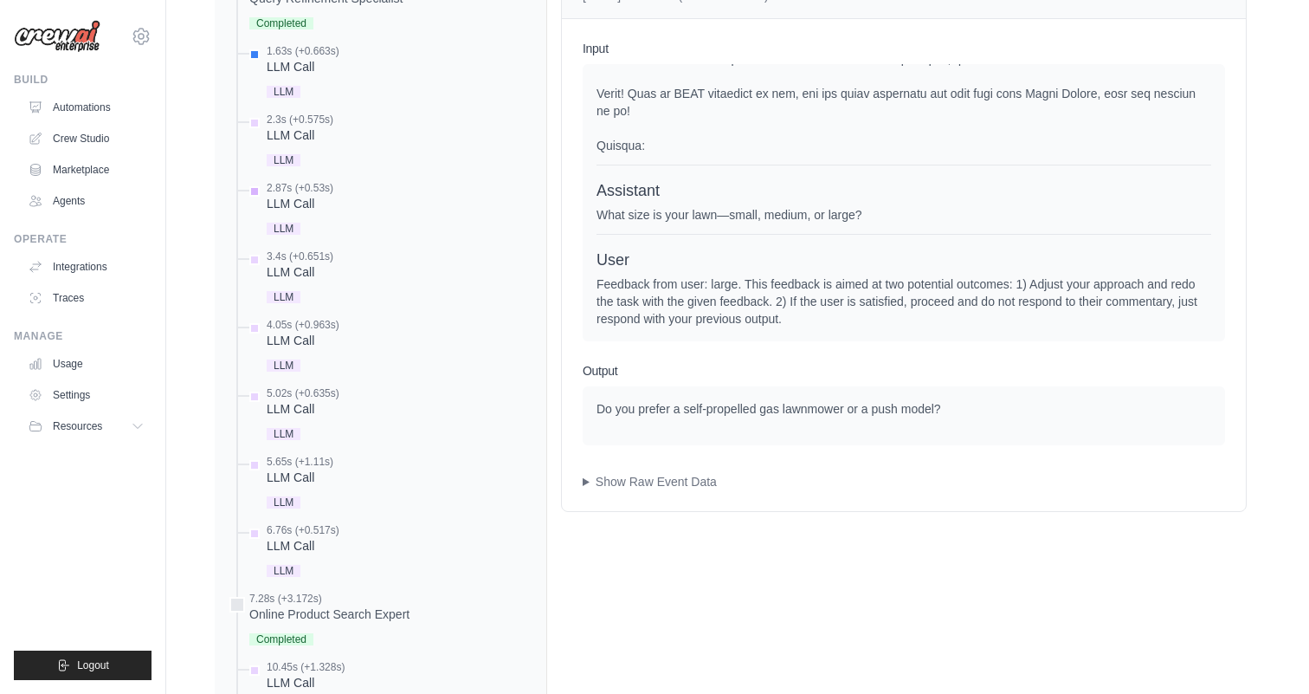
click at [286, 212] on div "LLM Call" at bounding box center [300, 203] width 67 height 17
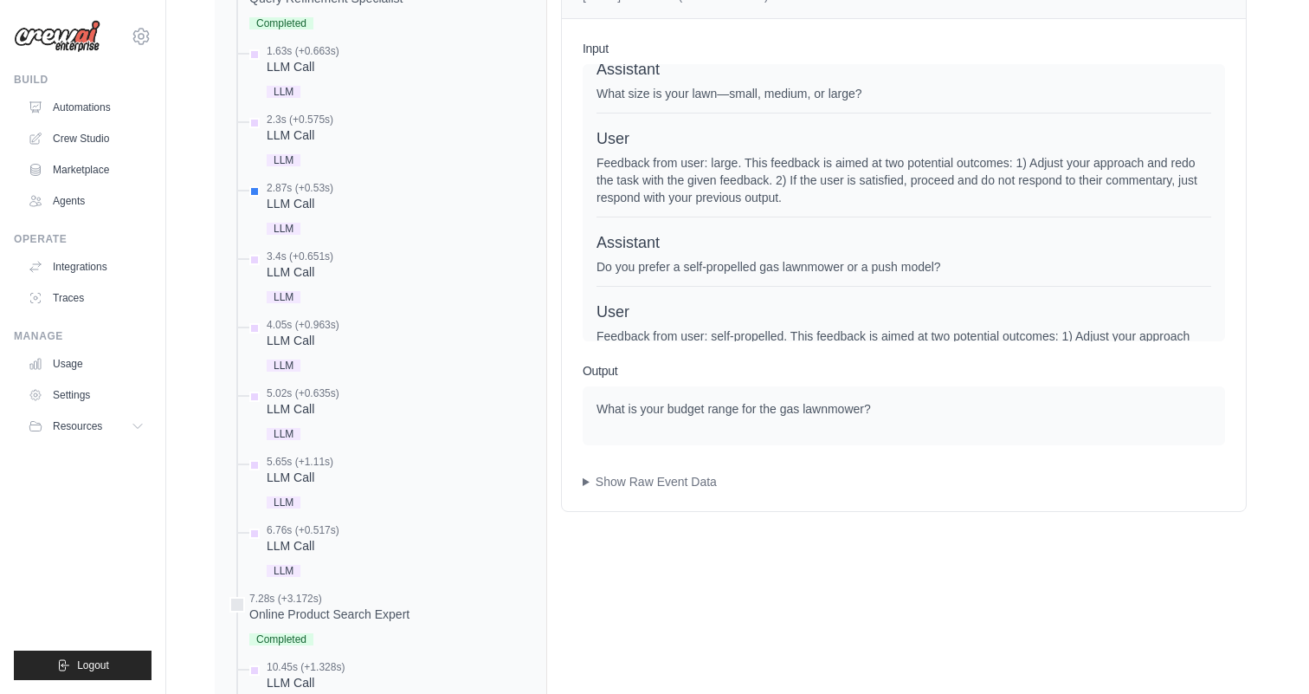
scroll to position [834, 0]
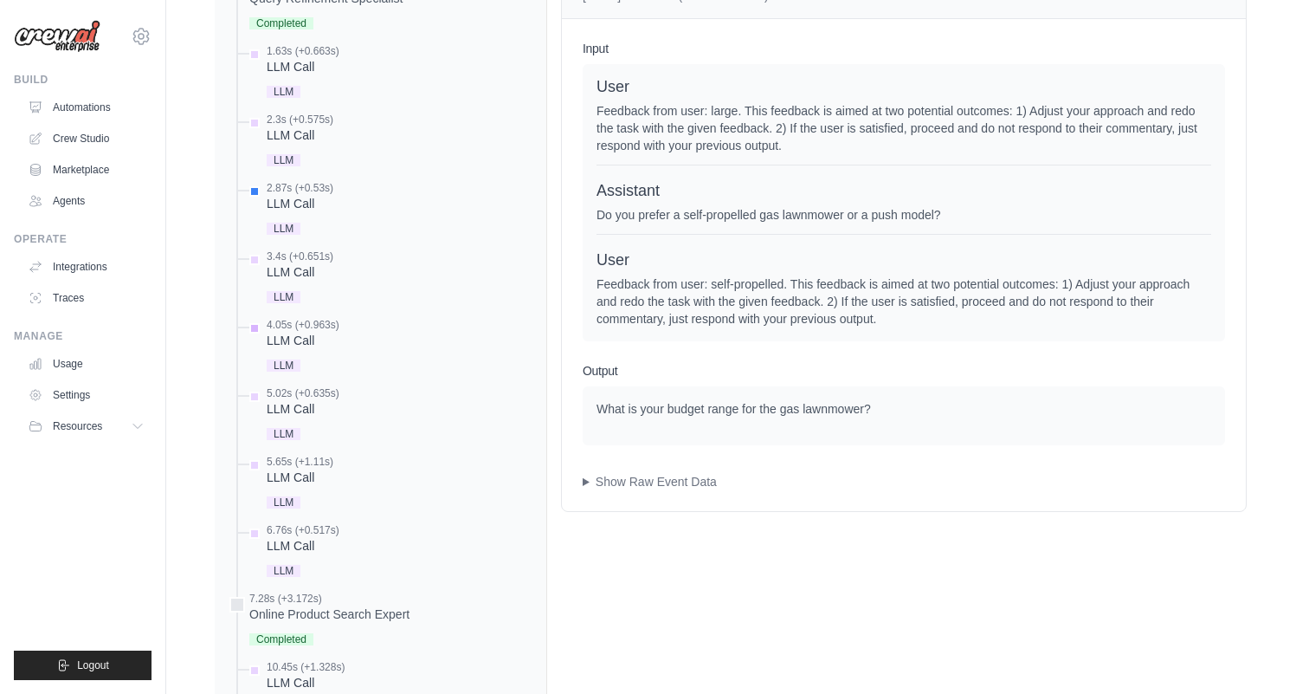
click at [298, 332] on div "4.05s (+0.963s)" at bounding box center [303, 325] width 73 height 14
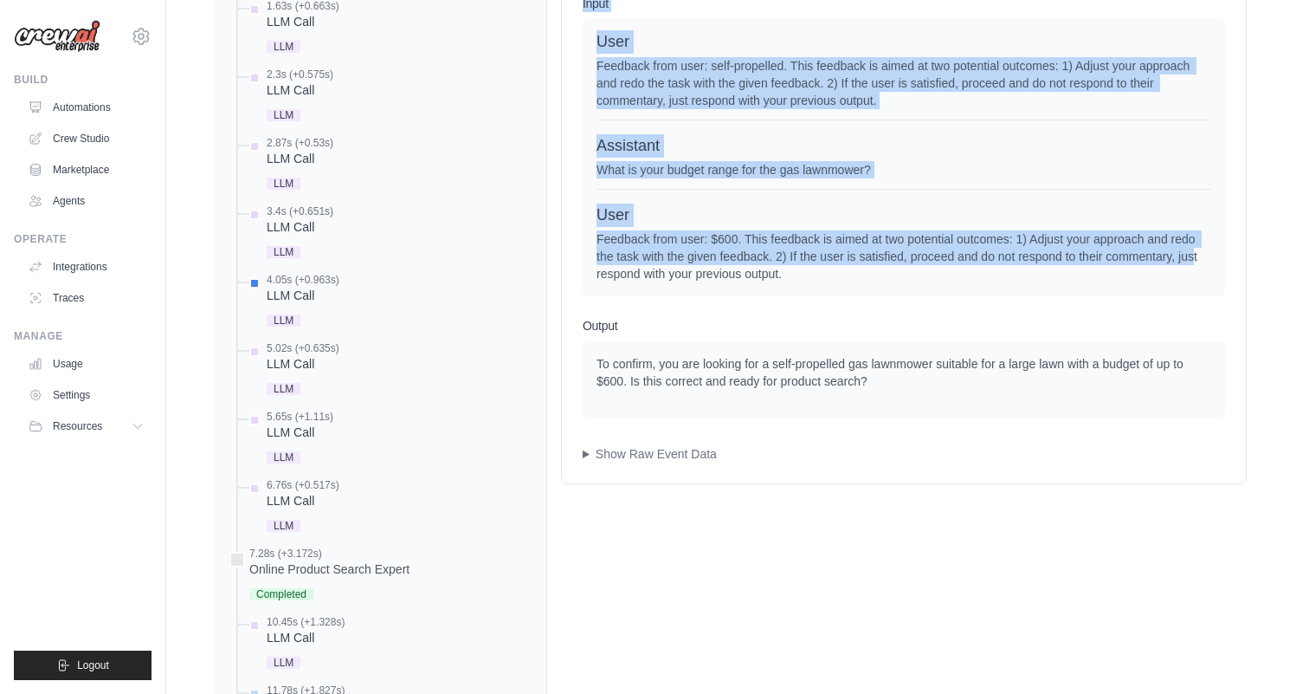
scroll to position [1172, 0]
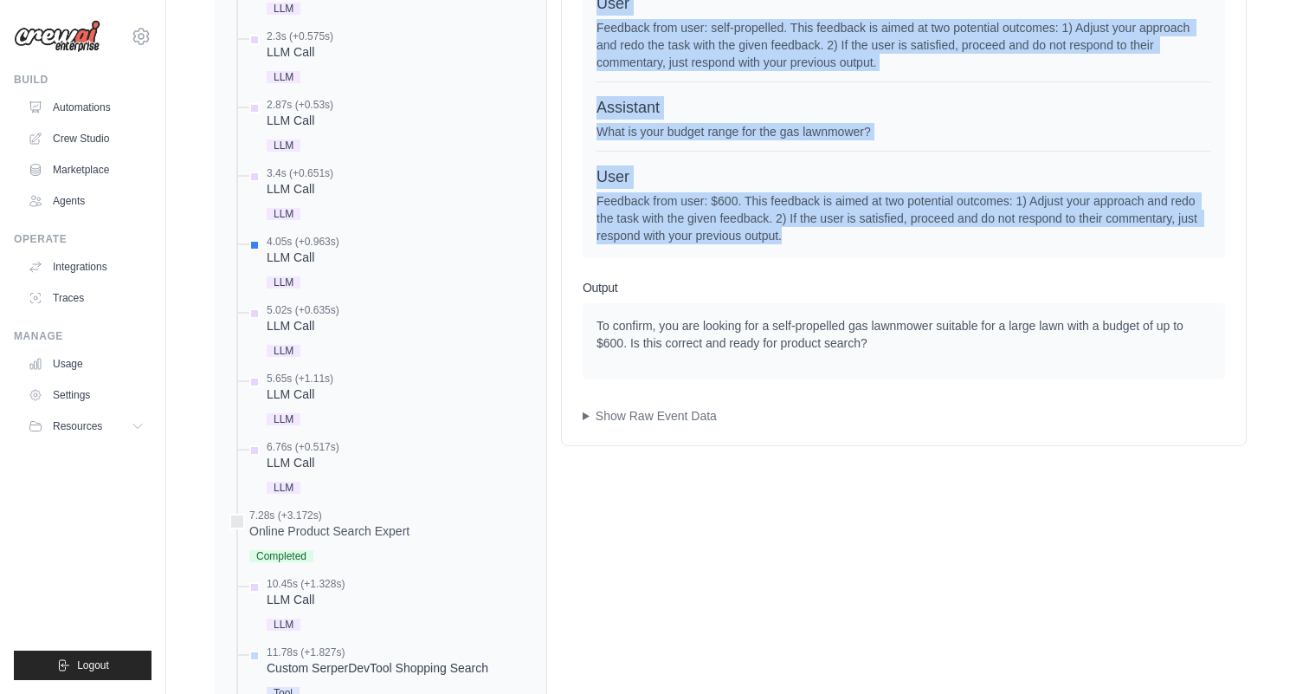
drag, startPoint x: 579, startPoint y: 97, endPoint x: 966, endPoint y: 293, distance: 433.8
click at [966, 293] on div "Input System User Assistant What size is your lawn—small, medium, or large? Use…" at bounding box center [904, 190] width 684 height 509
copy div "Input System You are Query Refinement Specialist. As a Query Refinement Special…"
